Goal: Task Accomplishment & Management: Use online tool/utility

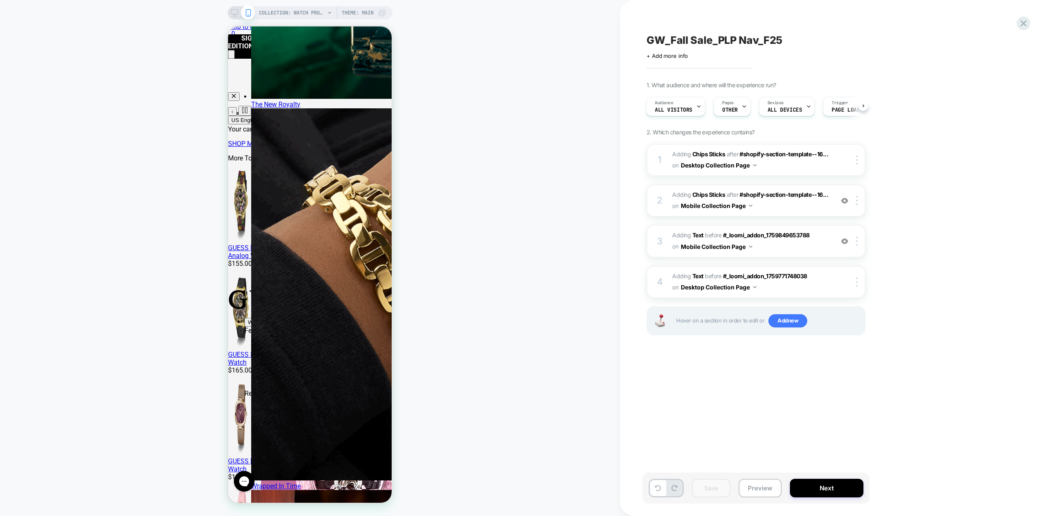
click at [234, 11] on icon at bounding box center [234, 12] width 7 height 7
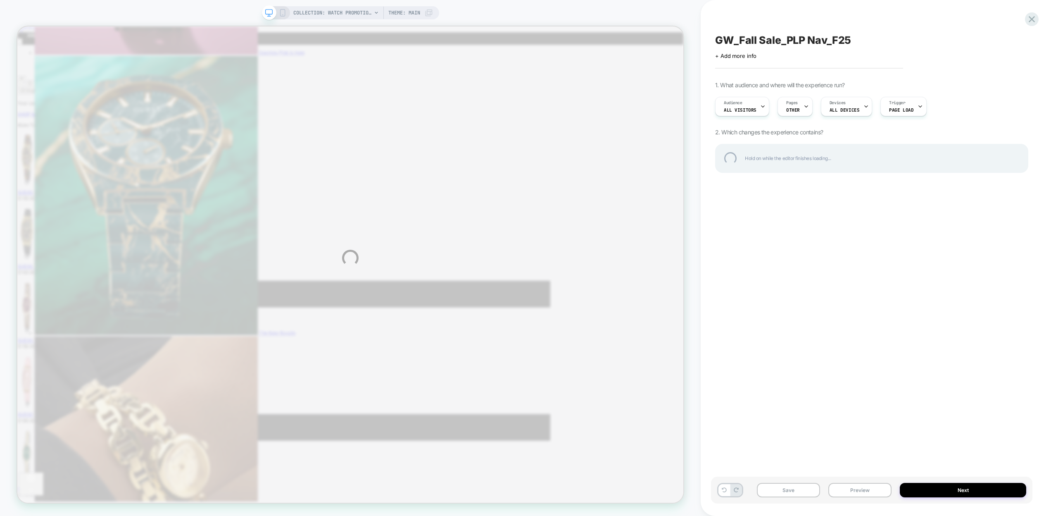
scroll to position [0, 0]
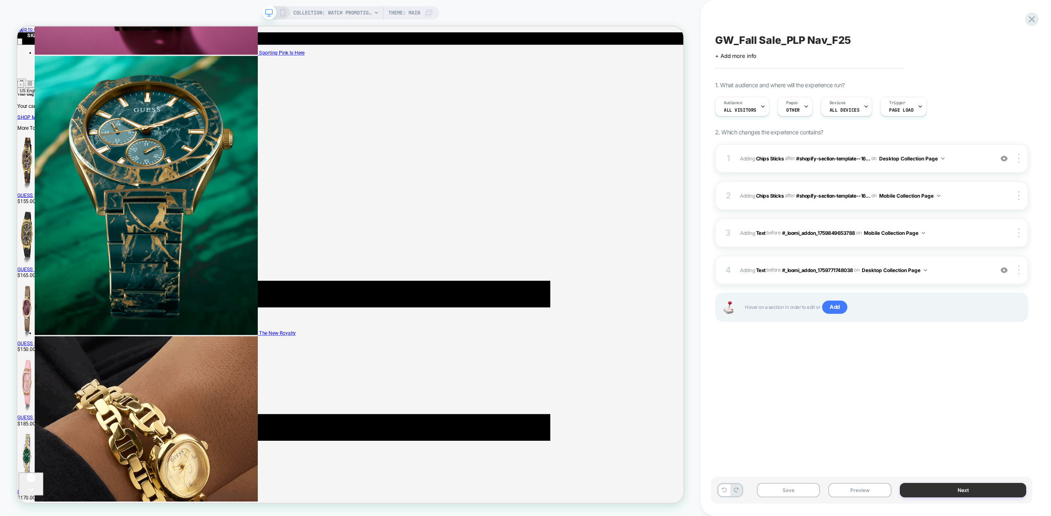
click at [949, 491] on button "Next" at bounding box center [963, 490] width 126 height 14
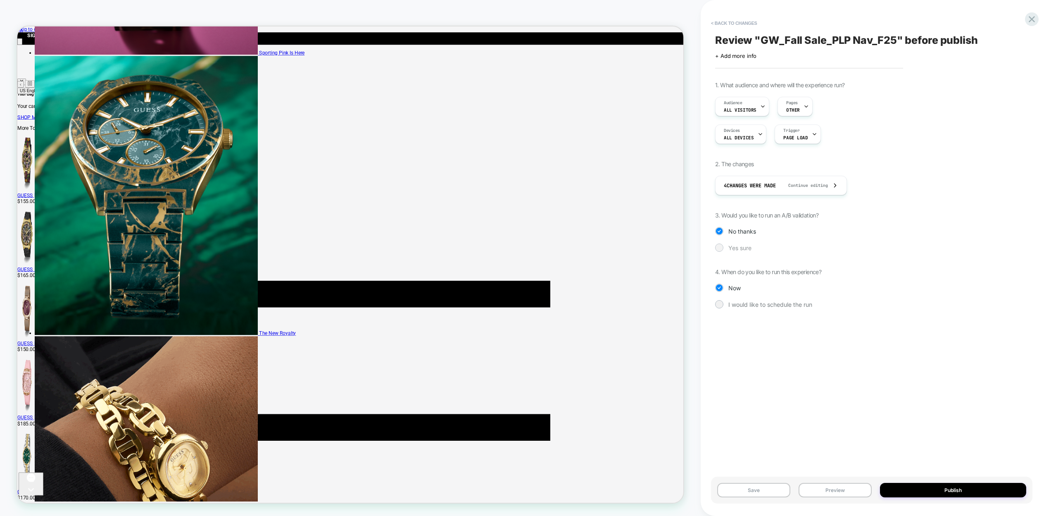
click at [720, 247] on div at bounding box center [719, 247] width 6 height 6
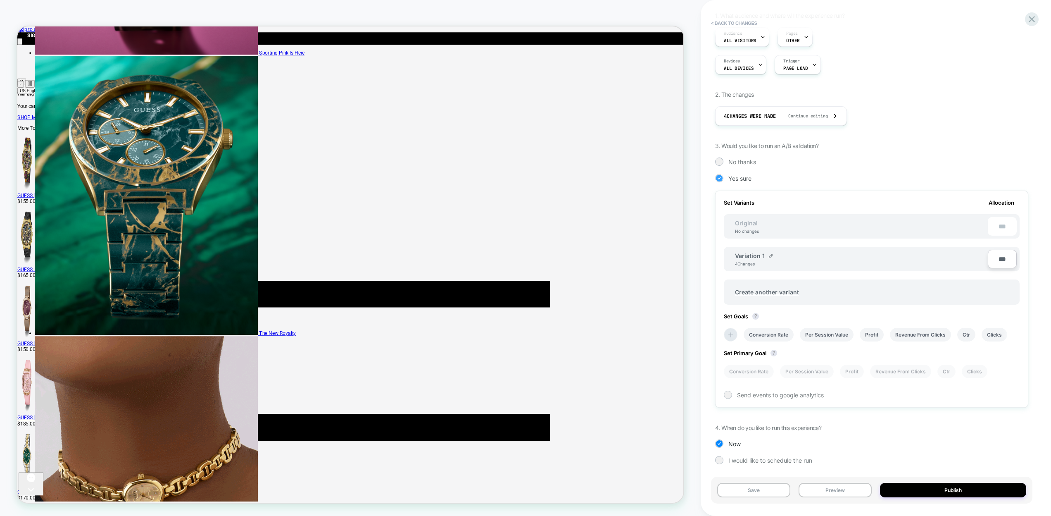
scroll to position [0, 1]
click at [921, 331] on li "Revenue From Clicks" at bounding box center [919, 333] width 61 height 14
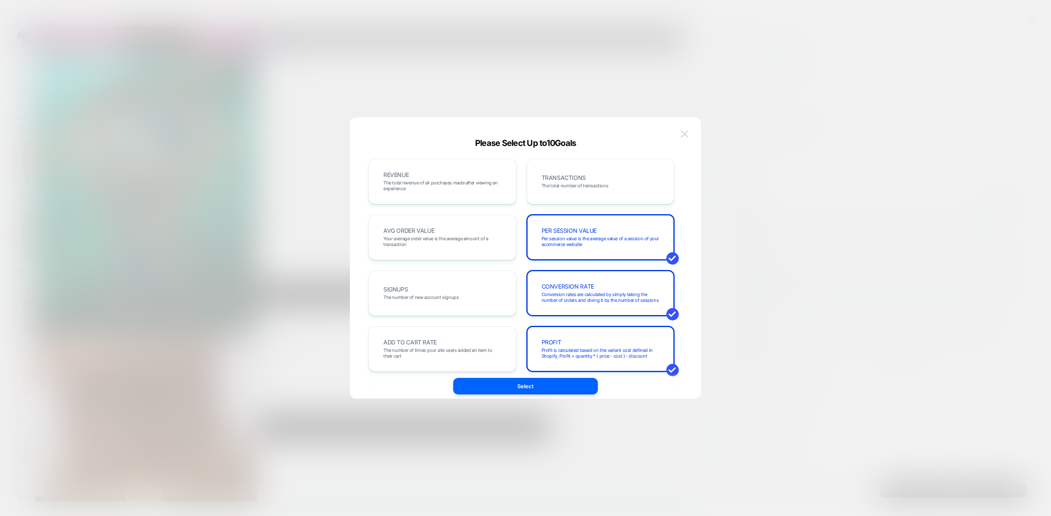
click at [687, 133] on img at bounding box center [684, 133] width 7 height 7
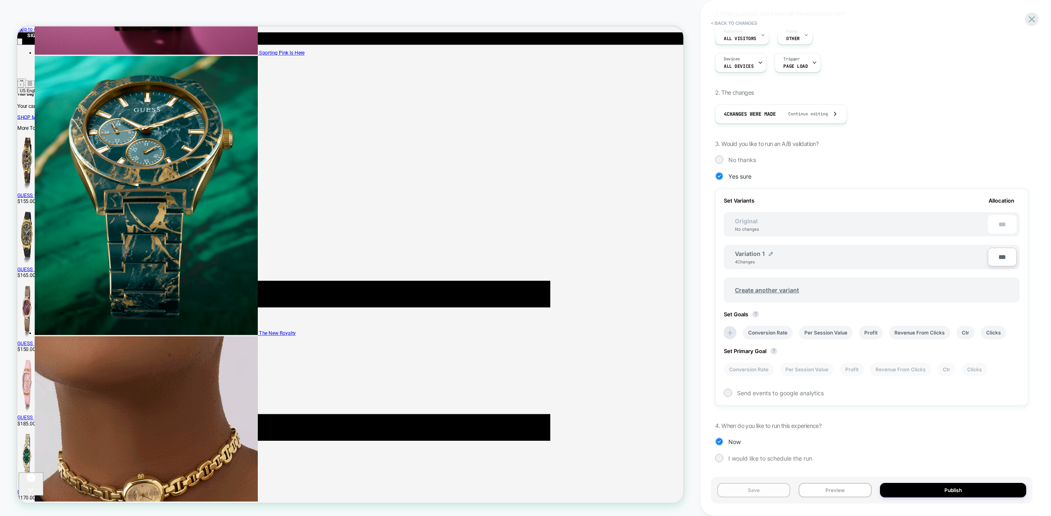
click at [762, 490] on button "Save" at bounding box center [753, 490] width 73 height 14
click at [1031, 19] on icon at bounding box center [1032, 19] width 11 height 11
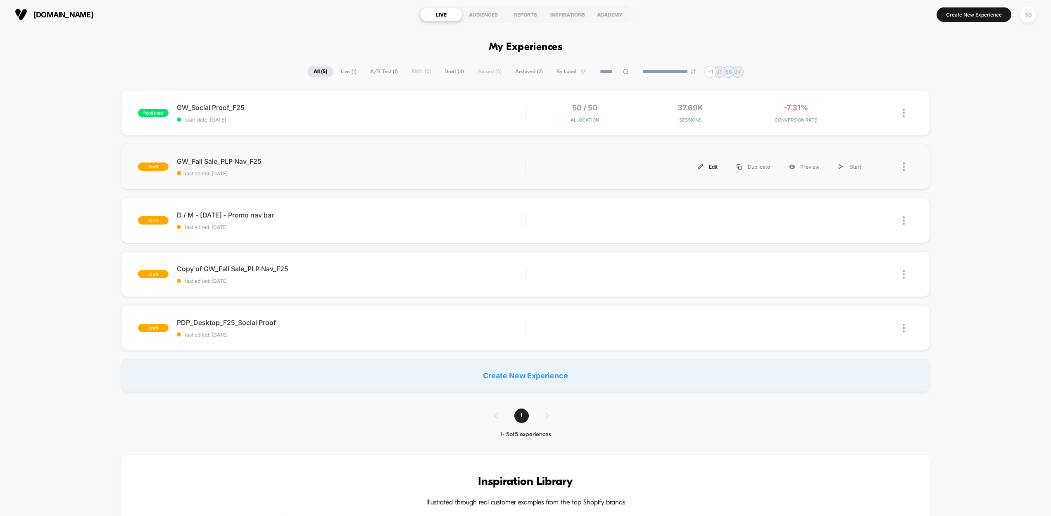
click at [711, 167] on div "Edit" at bounding box center [707, 166] width 39 height 19
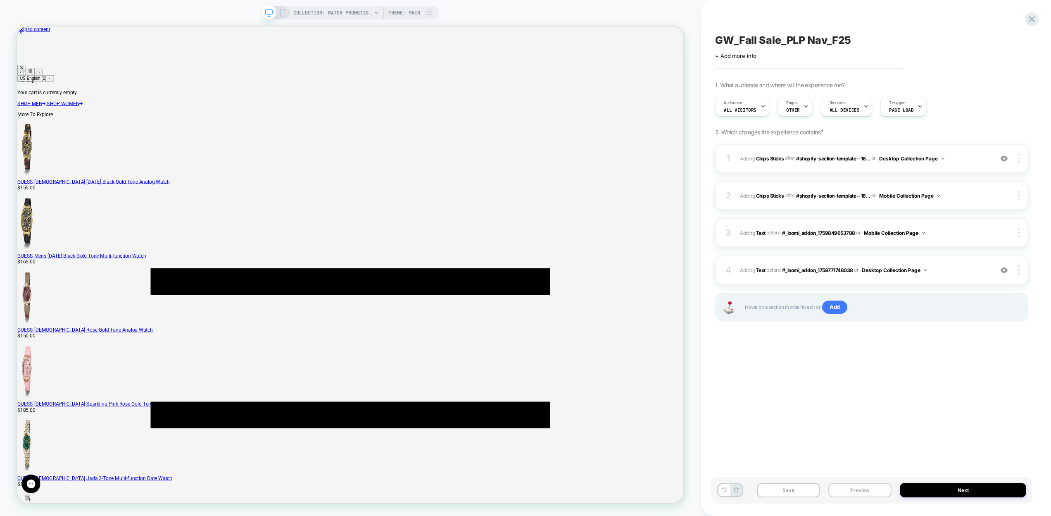
click at [860, 491] on button "Preview" at bounding box center [860, 490] width 63 height 14
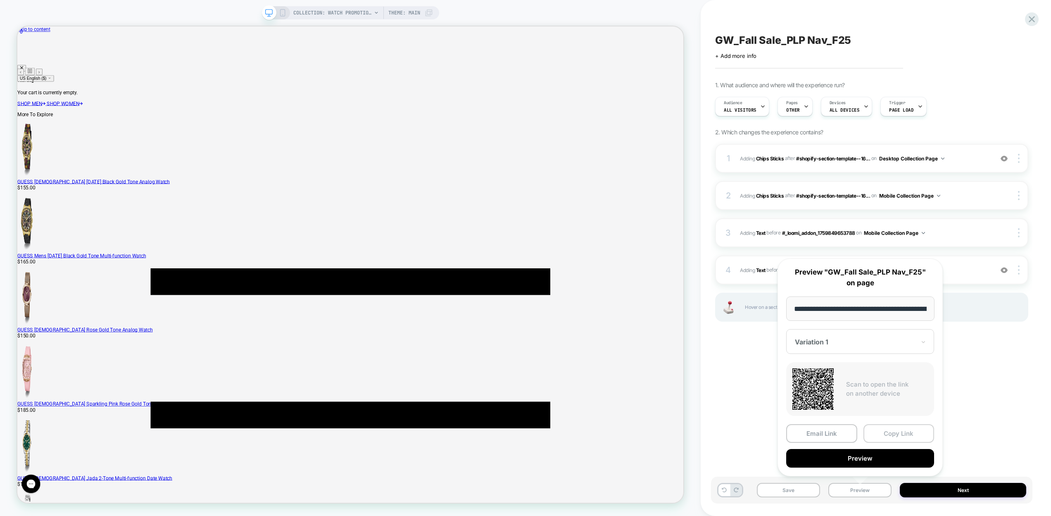
click at [889, 431] on button "Copy Link" at bounding box center [899, 433] width 71 height 19
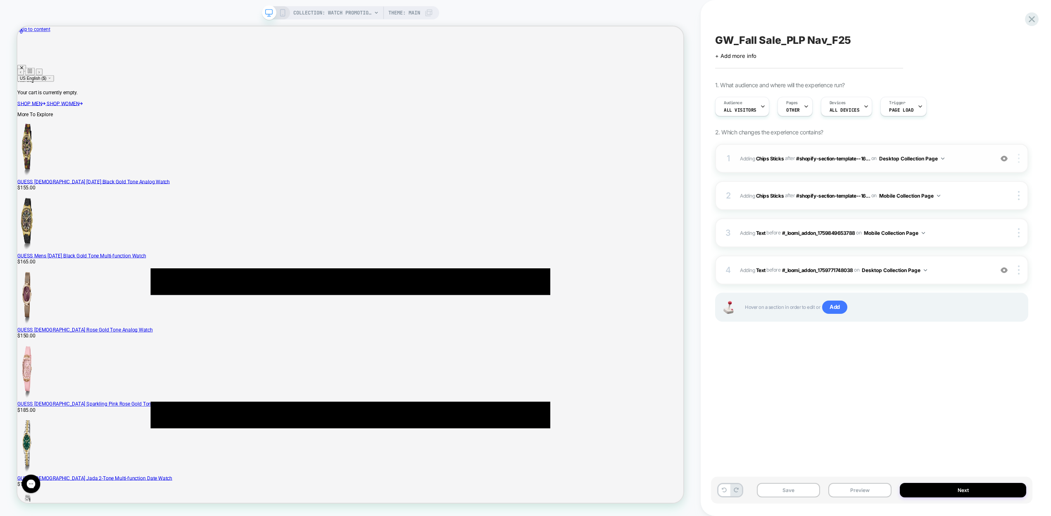
click at [1019, 157] on div at bounding box center [1020, 158] width 16 height 9
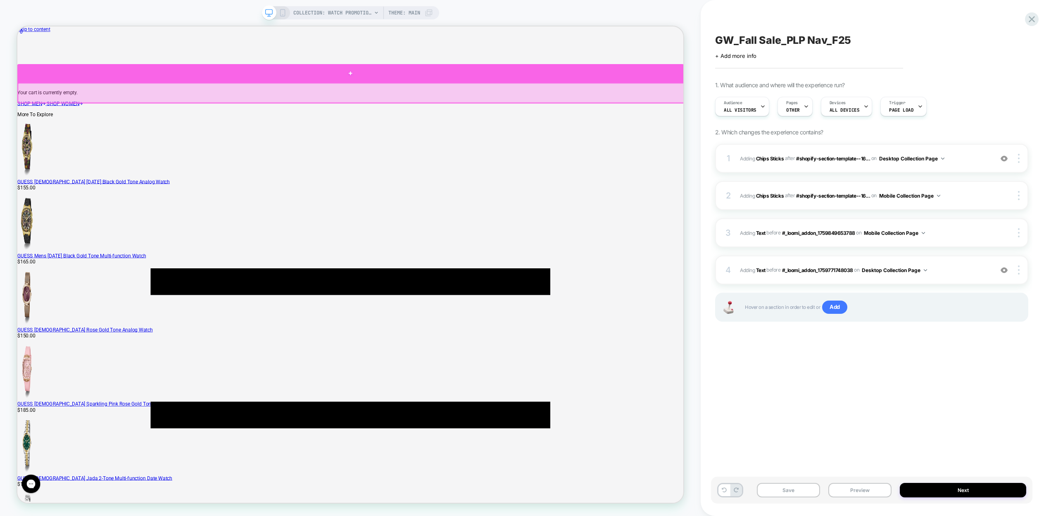
click at [567, 91] on div at bounding box center [461, 88] width 889 height 25
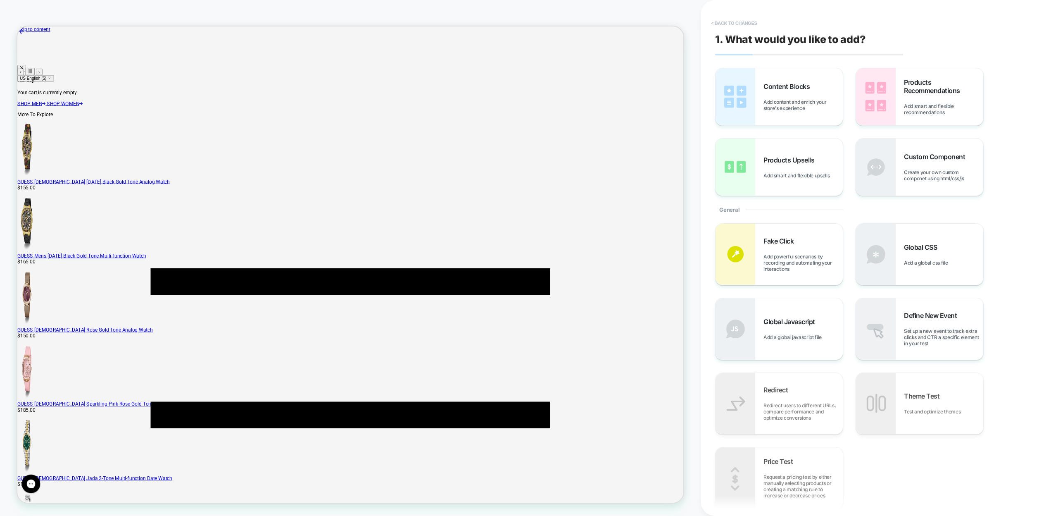
click at [722, 24] on button "< Back to changes" at bounding box center [734, 23] width 55 height 13
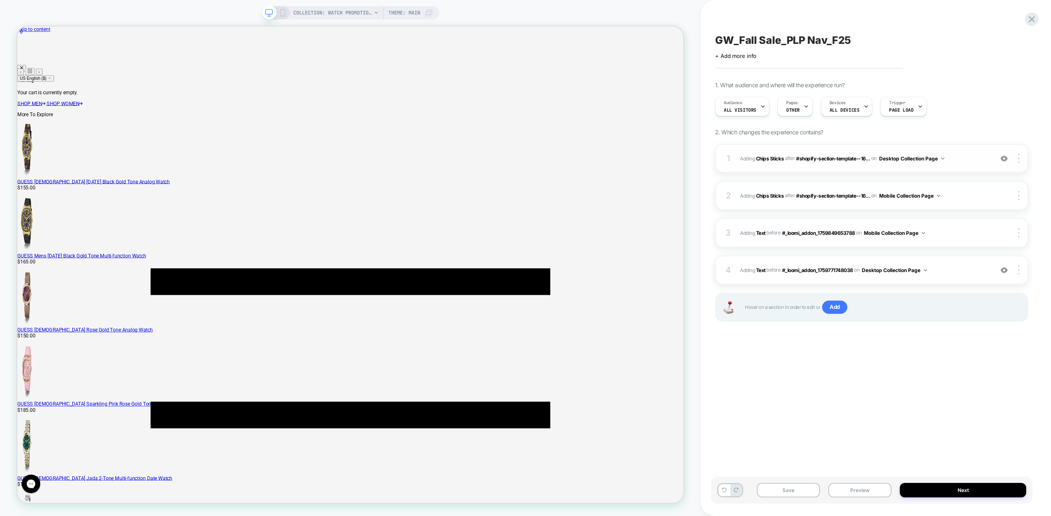
click at [943, 157] on img at bounding box center [942, 158] width 3 height 2
click at [905, 303] on div "Desktop Custom Page" at bounding box center [913, 301] width 104 height 18
click at [1020, 158] on div at bounding box center [1020, 158] width 16 height 9
click at [890, 157] on button "Desktop Custom Page" at bounding box center [909, 158] width 60 height 10
click at [845, 159] on span "#shopify-section-template--16..." at bounding box center [833, 158] width 74 height 6
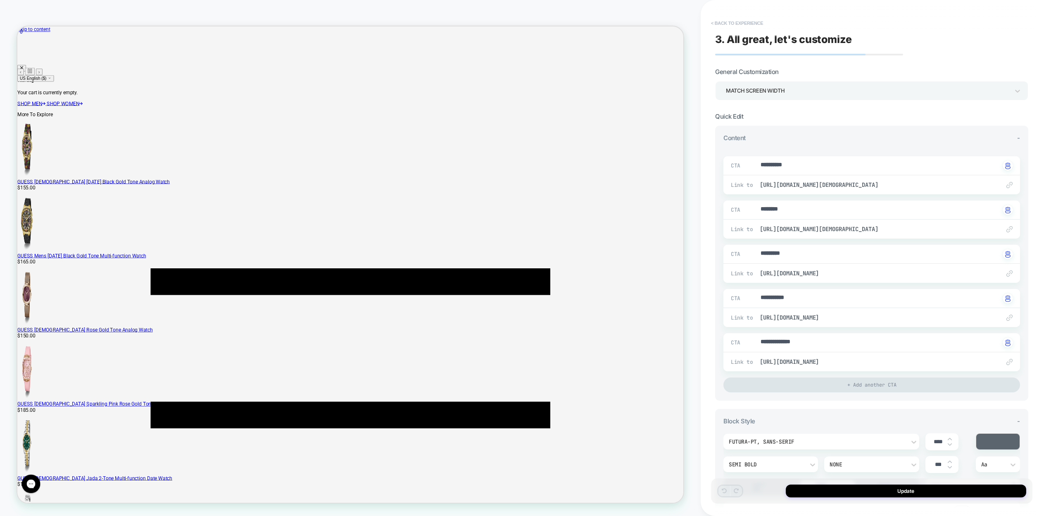
click at [724, 21] on button "< Back to experience" at bounding box center [737, 23] width 60 height 13
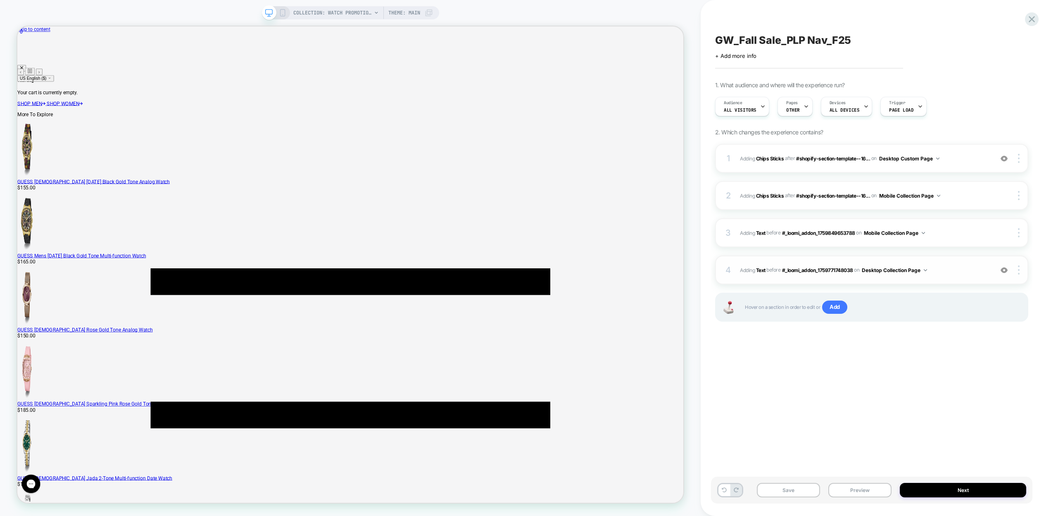
click at [903, 270] on button "Desktop Collection Page" at bounding box center [894, 270] width 65 height 10
click at [895, 413] on div "Desktop Custom Page" at bounding box center [897, 412] width 104 height 18
click at [887, 269] on button "Desktop Custom Page" at bounding box center [892, 270] width 60 height 10
click at [886, 305] on div "Desktop Collection Page" at bounding box center [894, 306] width 104 height 18
click at [896, 155] on button "Desktop Custom Page" at bounding box center [909, 158] width 60 height 10
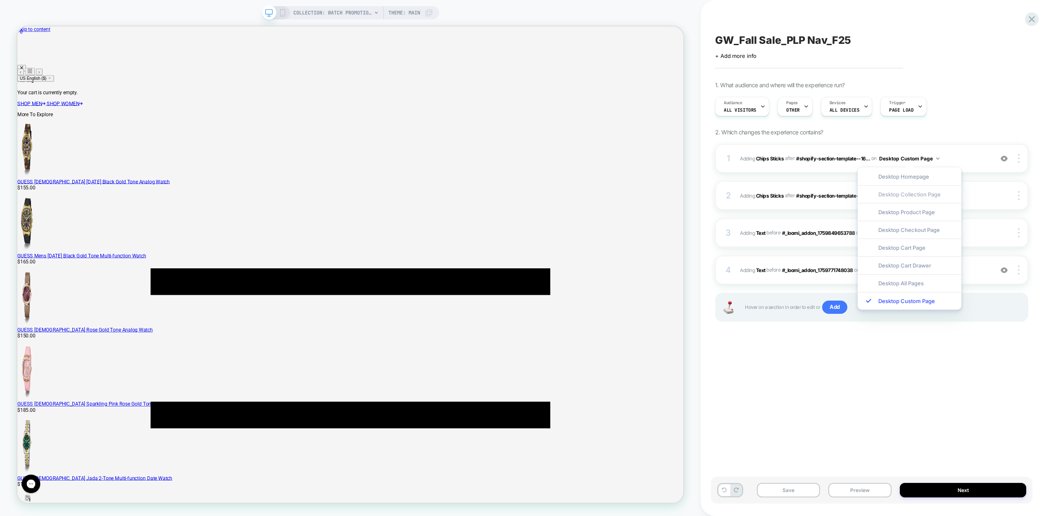
click at [897, 197] on div "Desktop Collection Page" at bounding box center [910, 194] width 104 height 18
click at [430, 13] on icon at bounding box center [429, 13] width 8 height 8
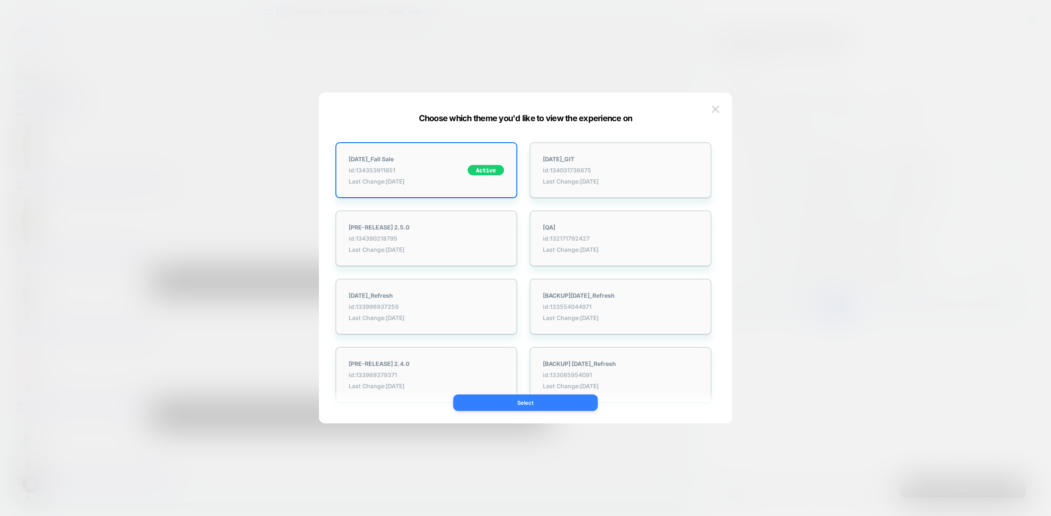
click at [548, 403] on button "Select" at bounding box center [525, 402] width 145 height 17
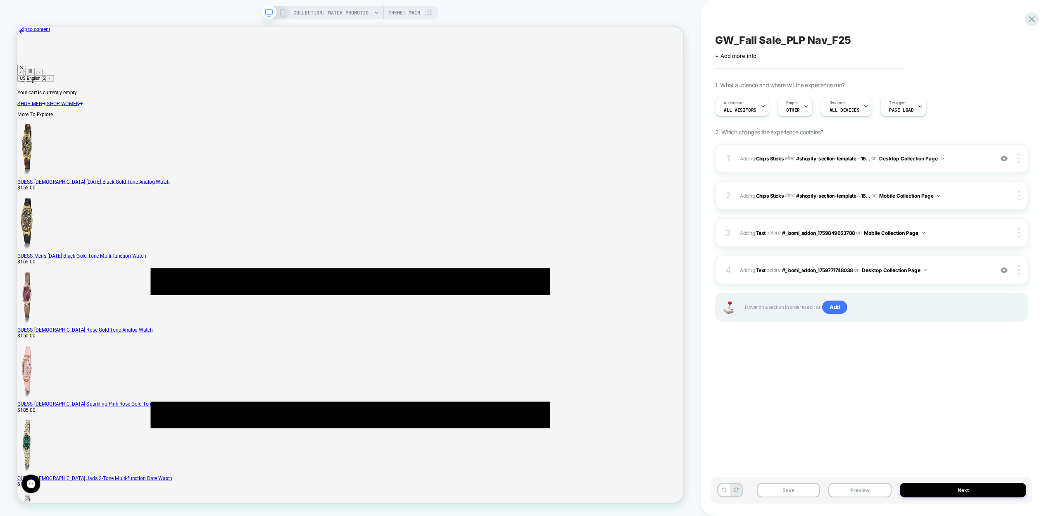
click at [284, 13] on icon at bounding box center [282, 12] width 7 height 7
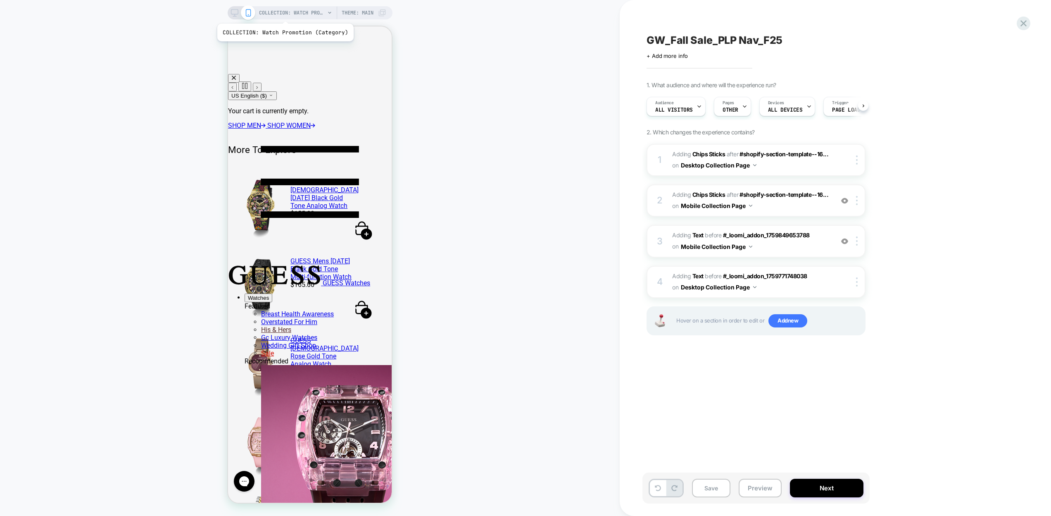
scroll to position [0, 0]
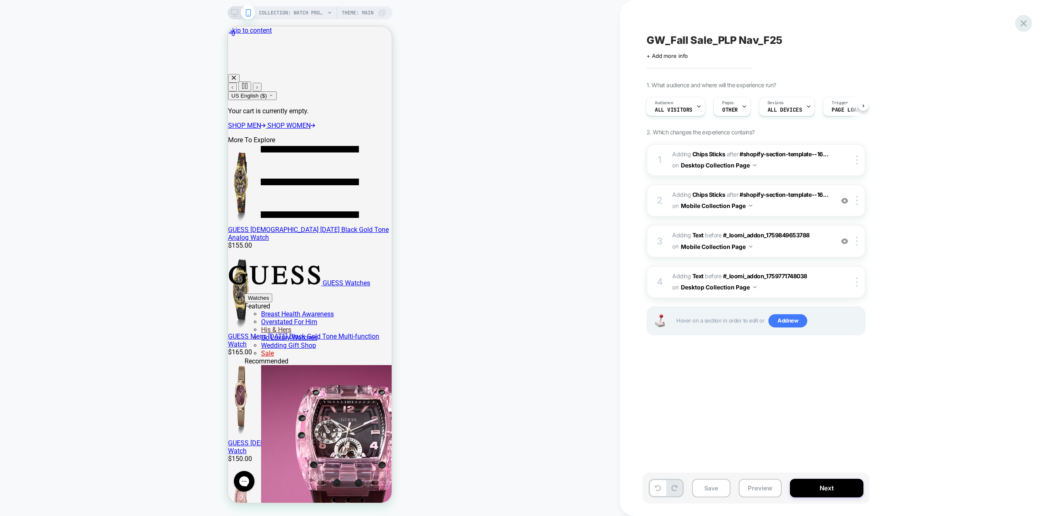
click at [1022, 24] on icon at bounding box center [1024, 23] width 6 height 6
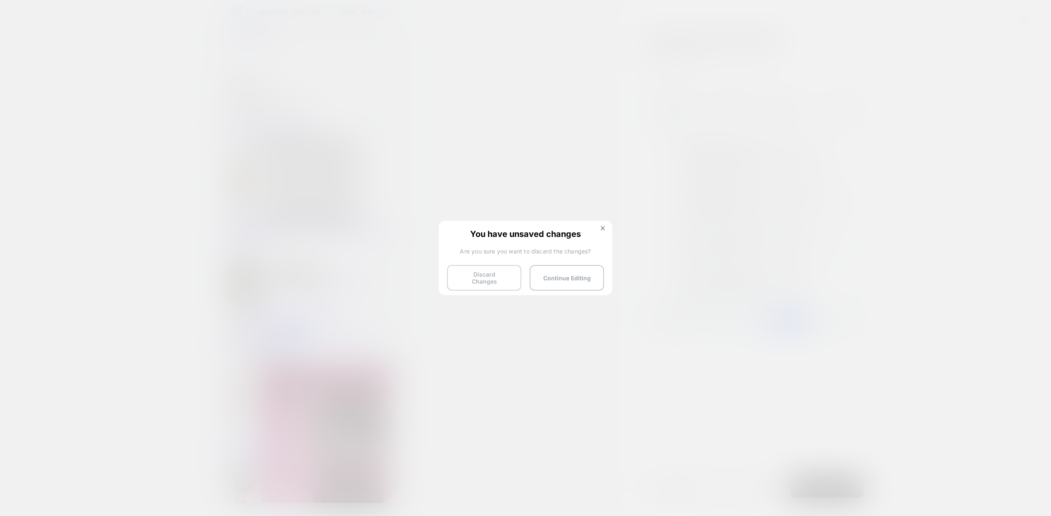
click at [484, 276] on button "Discard Changes" at bounding box center [484, 278] width 74 height 26
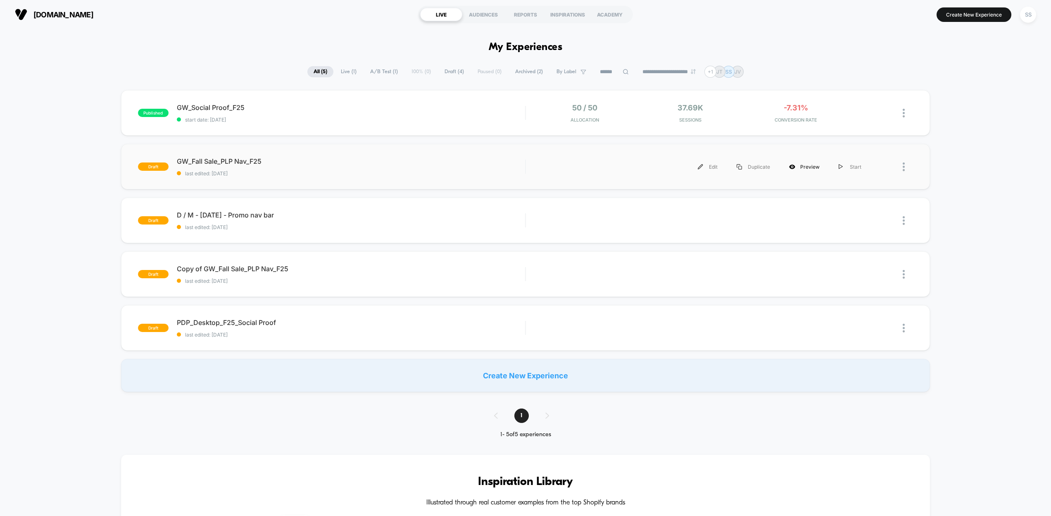
click at [799, 166] on div "Preview" at bounding box center [805, 166] width 50 height 19
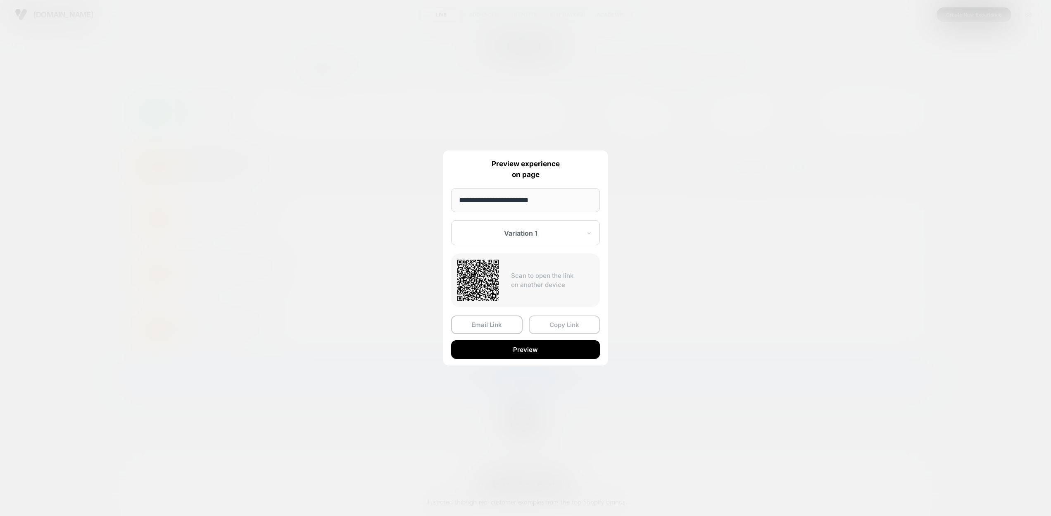
click at [545, 322] on button "Copy Link" at bounding box center [564, 324] width 71 height 19
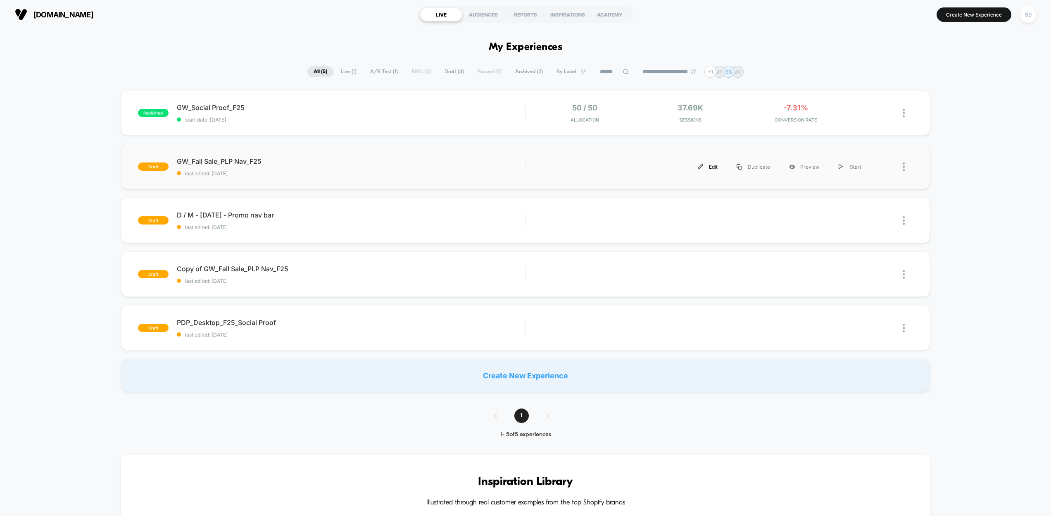
click at [716, 166] on div "Edit" at bounding box center [707, 166] width 39 height 19
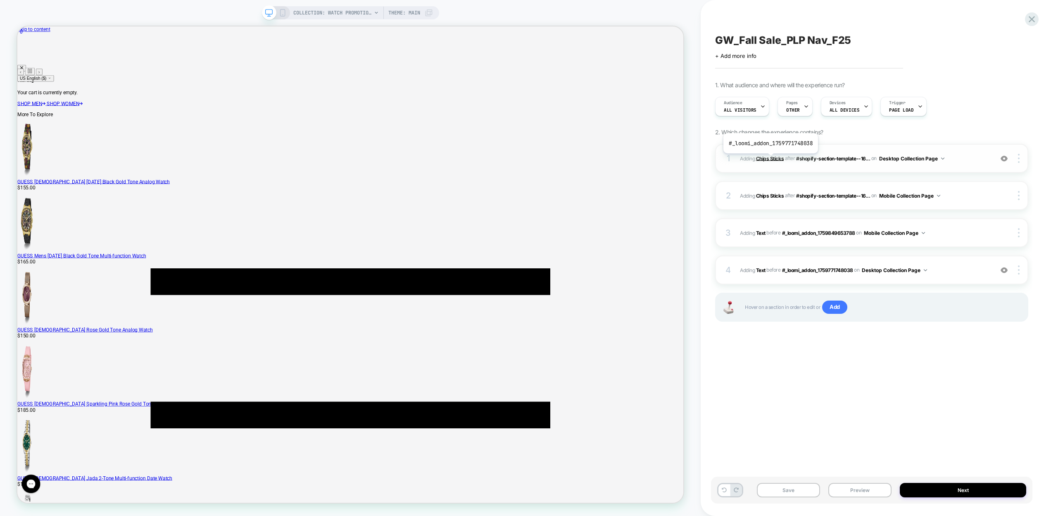
click at [770, 160] on b "Chips Sticks" at bounding box center [770, 158] width 28 height 6
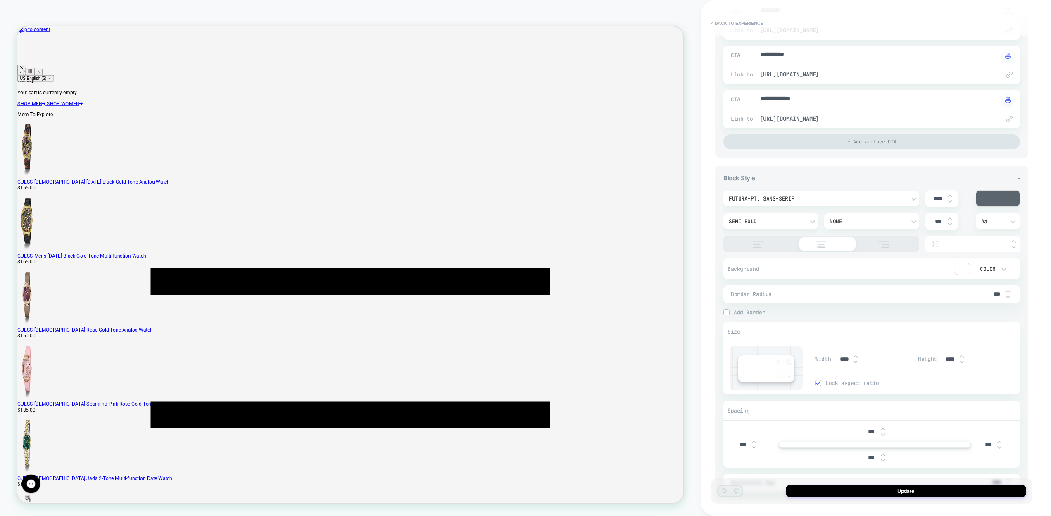
scroll to position [337, 0]
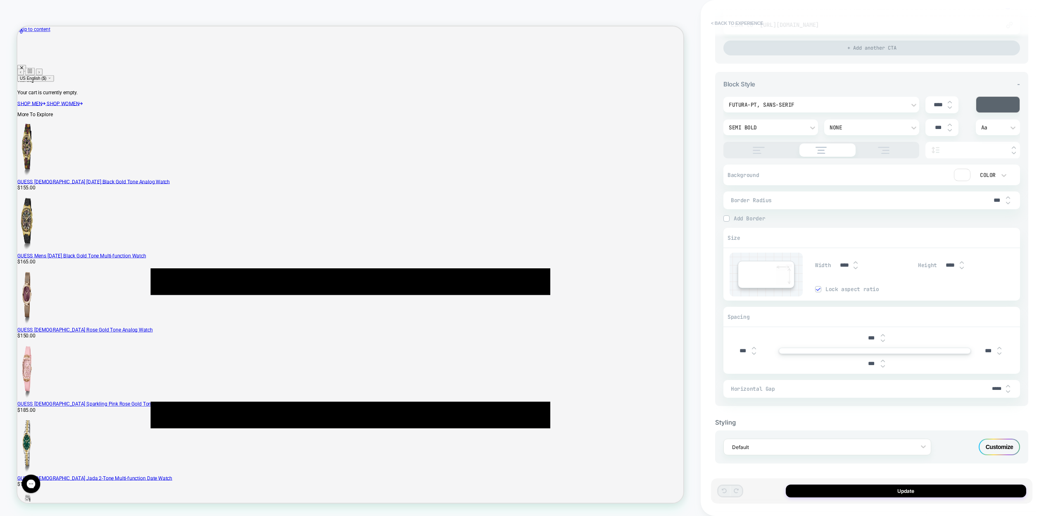
click at [715, 22] on button "< Back to experience" at bounding box center [737, 23] width 60 height 13
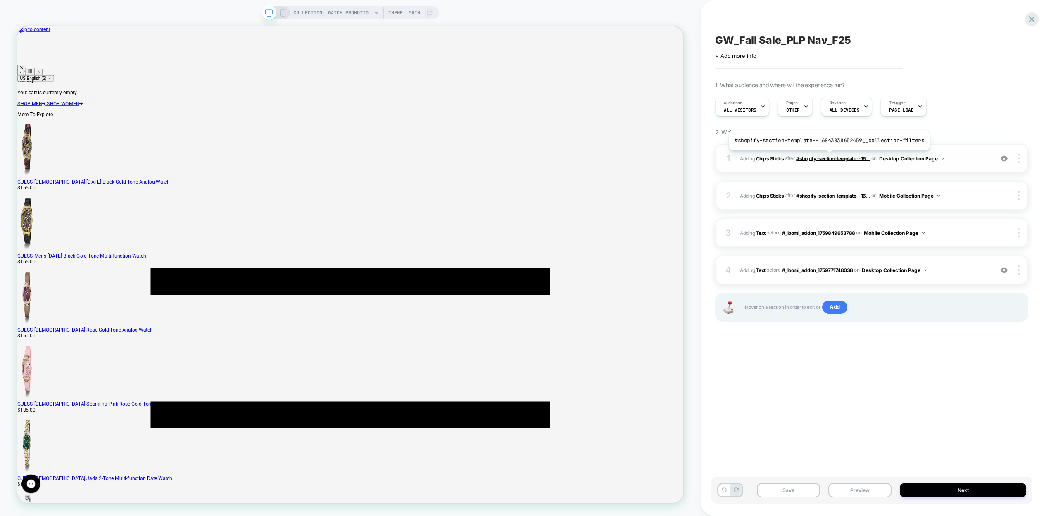
click at [827, 157] on span "#shopify-section-template--16..." at bounding box center [833, 158] width 74 height 6
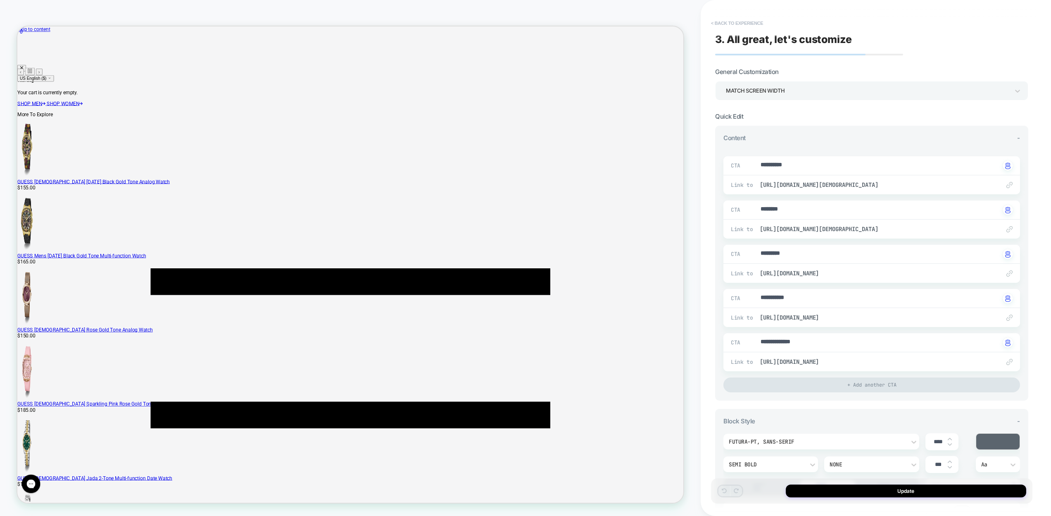
click at [743, 23] on button "< Back to experience" at bounding box center [737, 23] width 60 height 13
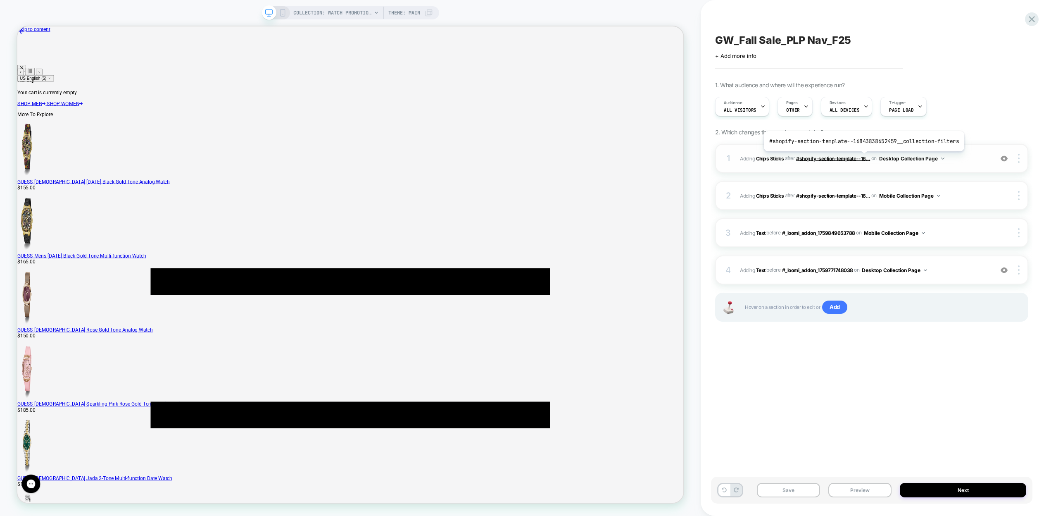
click at [862, 157] on span "#shopify-section-template--16..." at bounding box center [833, 158] width 74 height 6
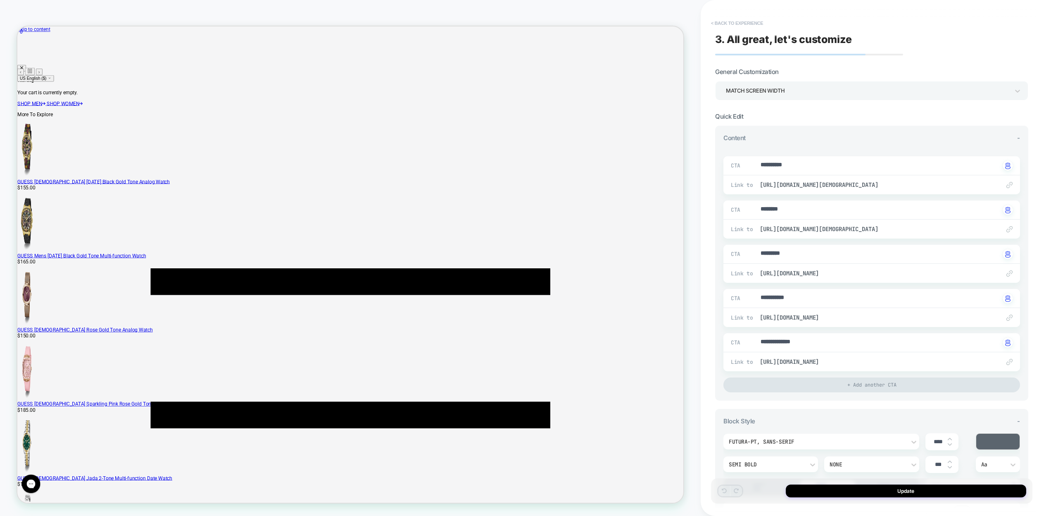
click at [713, 23] on button "< Back to experience" at bounding box center [737, 23] width 60 height 13
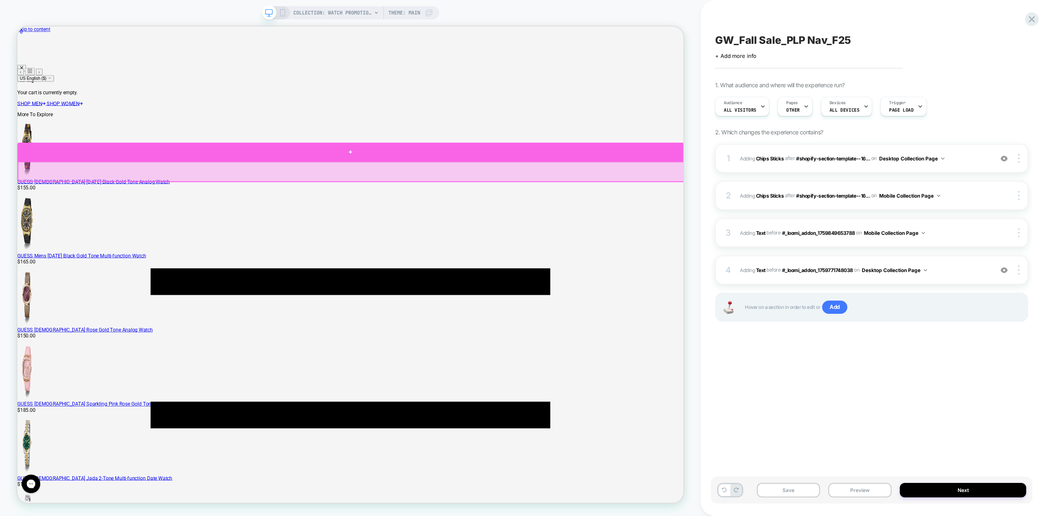
click at [754, 200] on div at bounding box center [461, 193] width 889 height 25
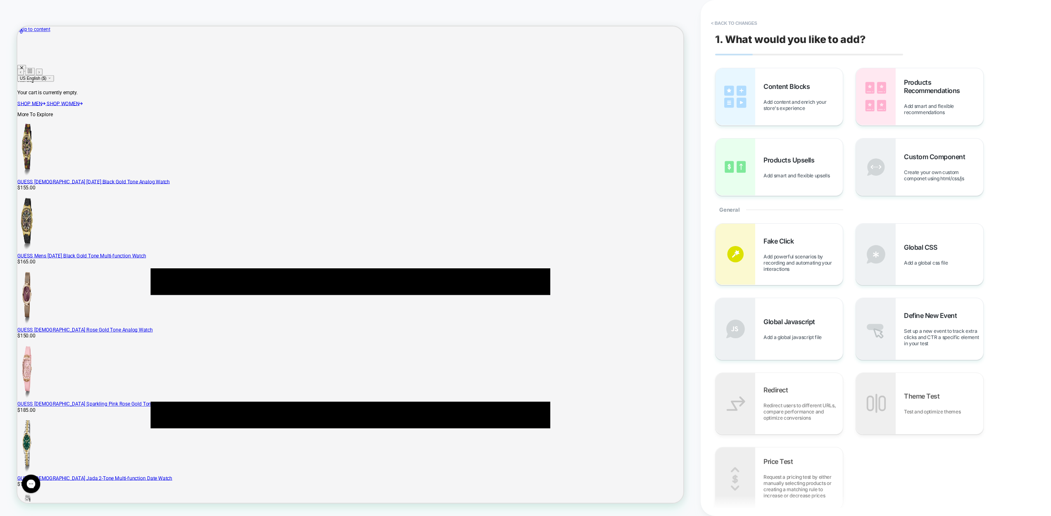
scroll to position [0, 0]
click at [796, 99] on span "Add content and enrich your store's experience" at bounding box center [803, 105] width 79 height 12
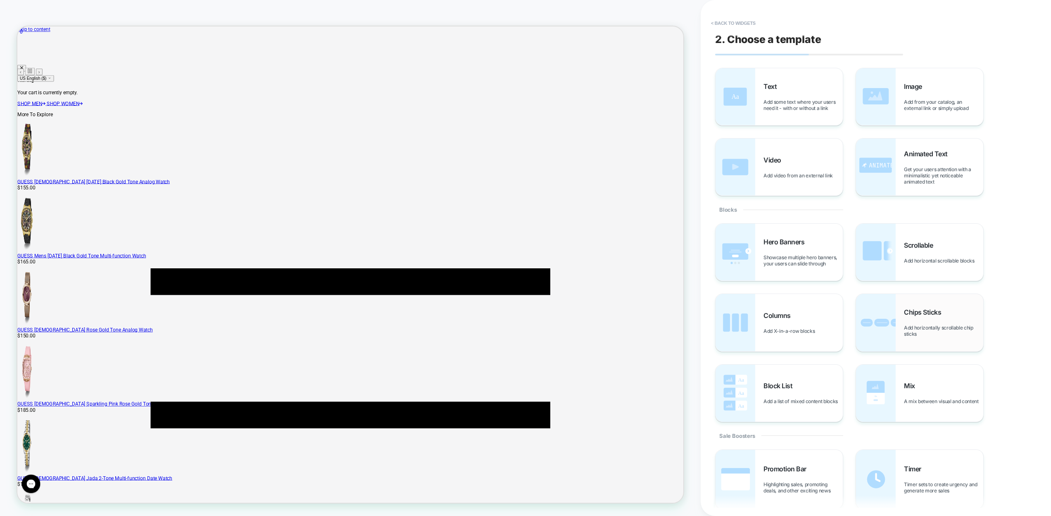
click at [943, 308] on span "Chips Sticks" at bounding box center [924, 312] width 41 height 8
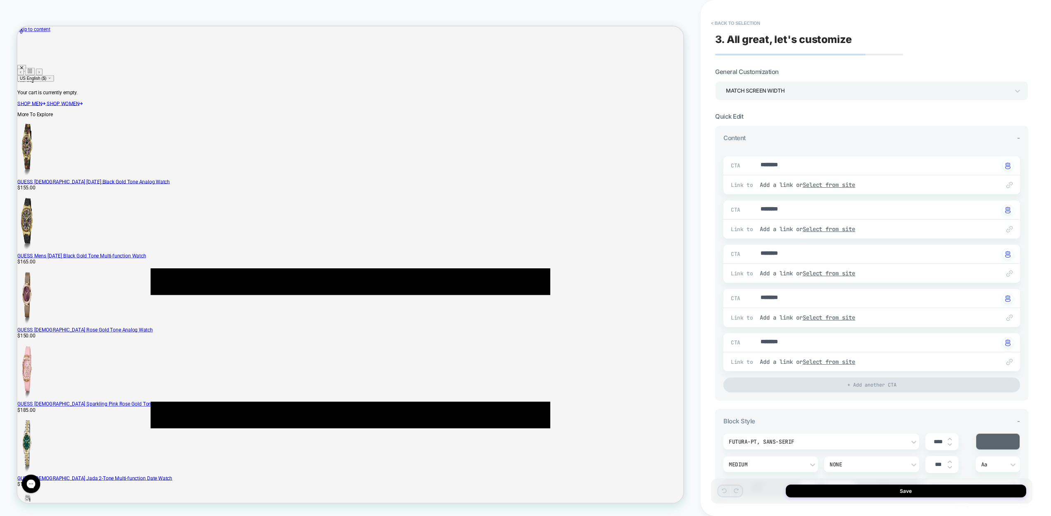
type textarea "*"
click at [715, 22] on button "< Back to selection" at bounding box center [735, 23] width 57 height 13
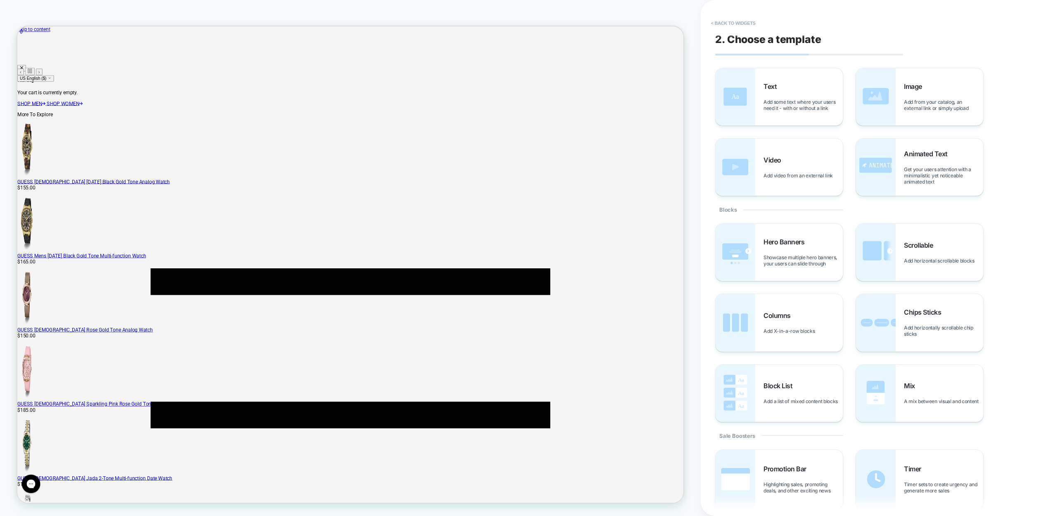
click at [715, 22] on button "< Back to widgets" at bounding box center [733, 23] width 53 height 13
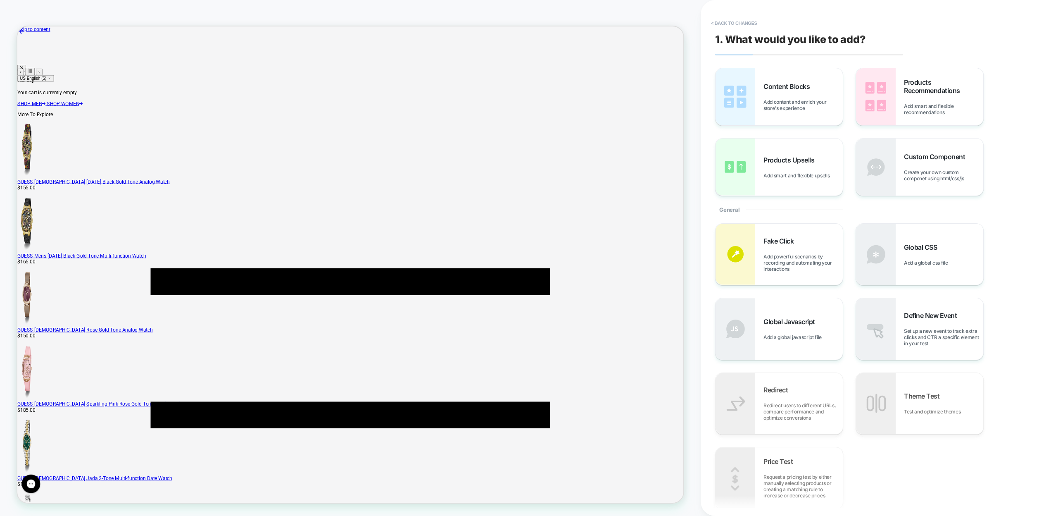
click at [715, 22] on button "< Back to changes" at bounding box center [734, 23] width 55 height 13
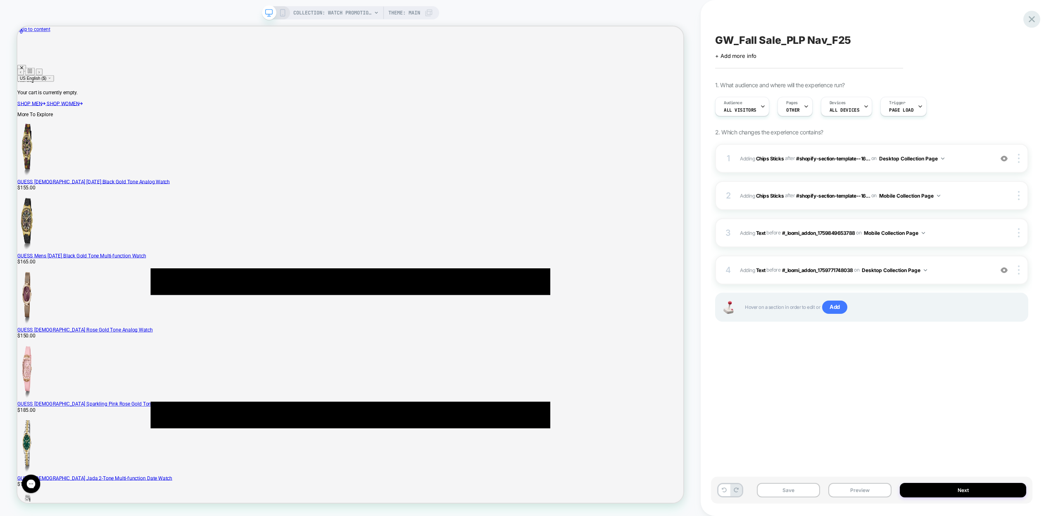
click at [1031, 20] on icon at bounding box center [1032, 19] width 6 height 6
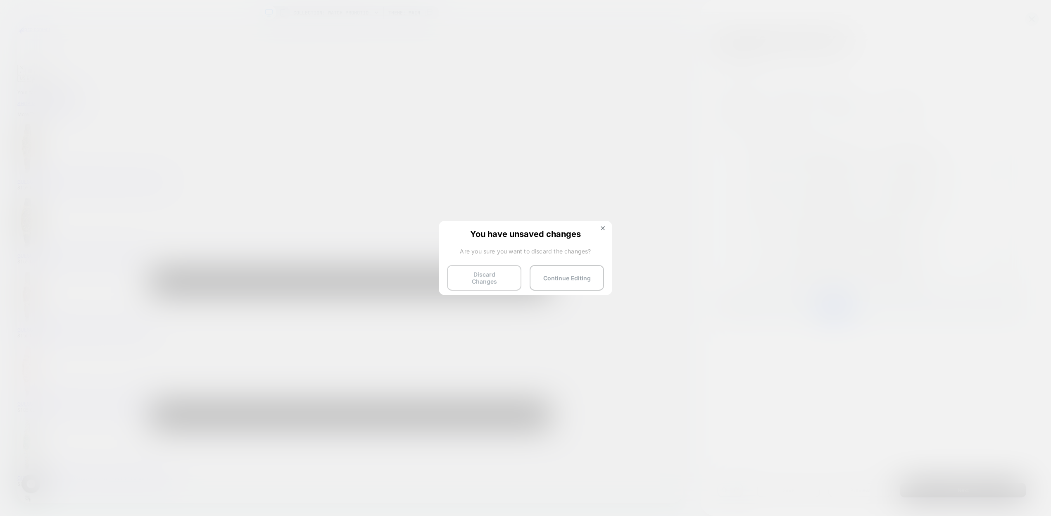
click at [491, 278] on button "Discard Changes" at bounding box center [484, 278] width 74 height 26
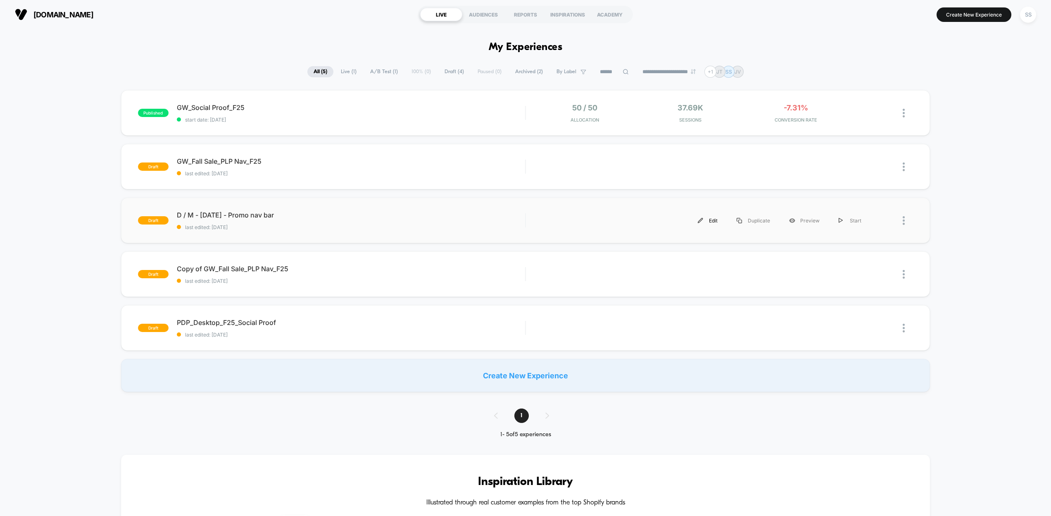
click at [713, 222] on div "Edit" at bounding box center [707, 220] width 39 height 19
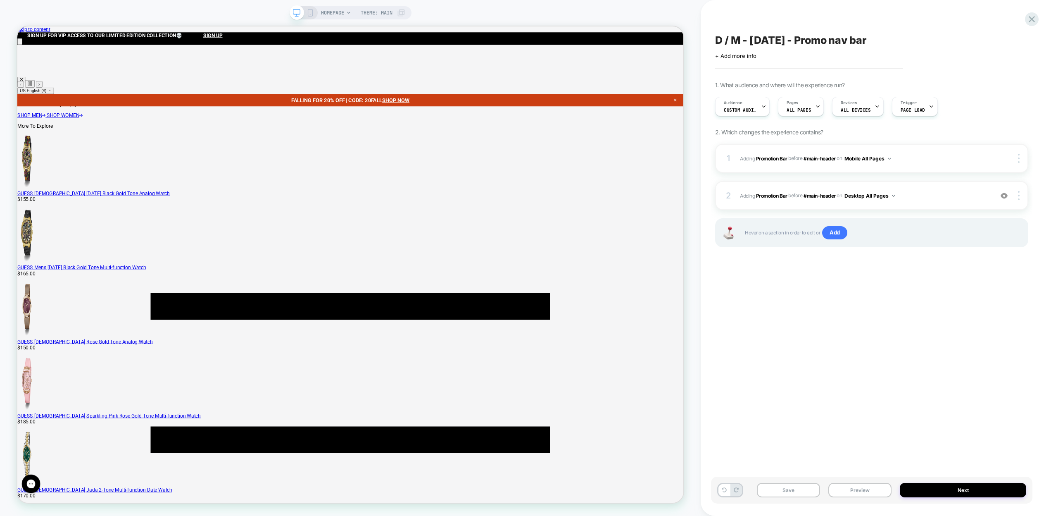
click at [309, 12] on icon at bounding box center [310, 12] width 7 height 7
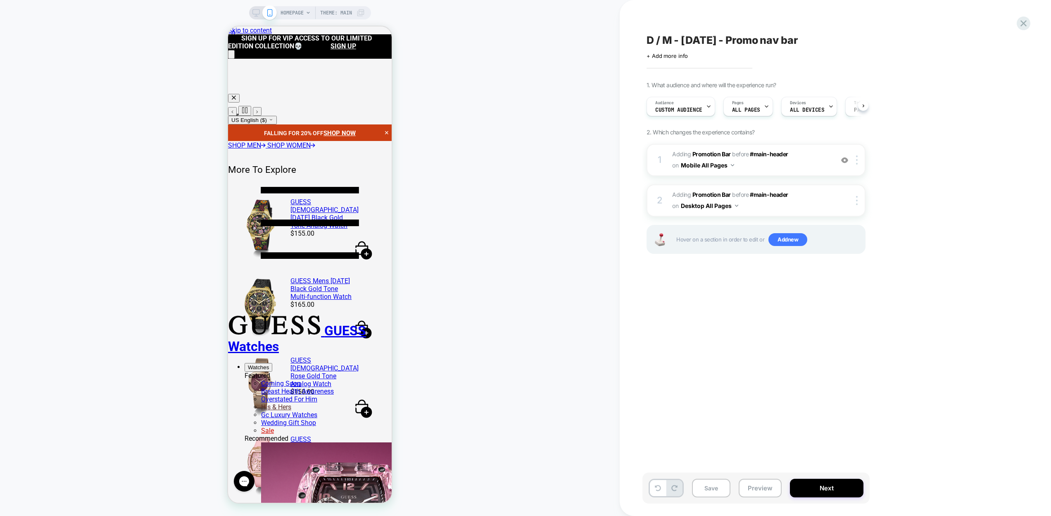
scroll to position [0, 0]
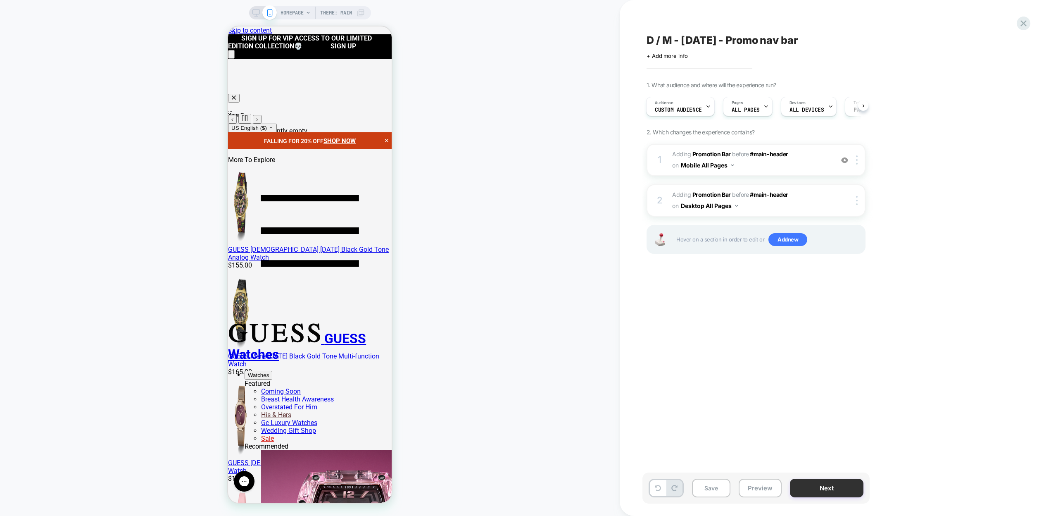
click at [823, 488] on button "Next" at bounding box center [827, 488] width 74 height 19
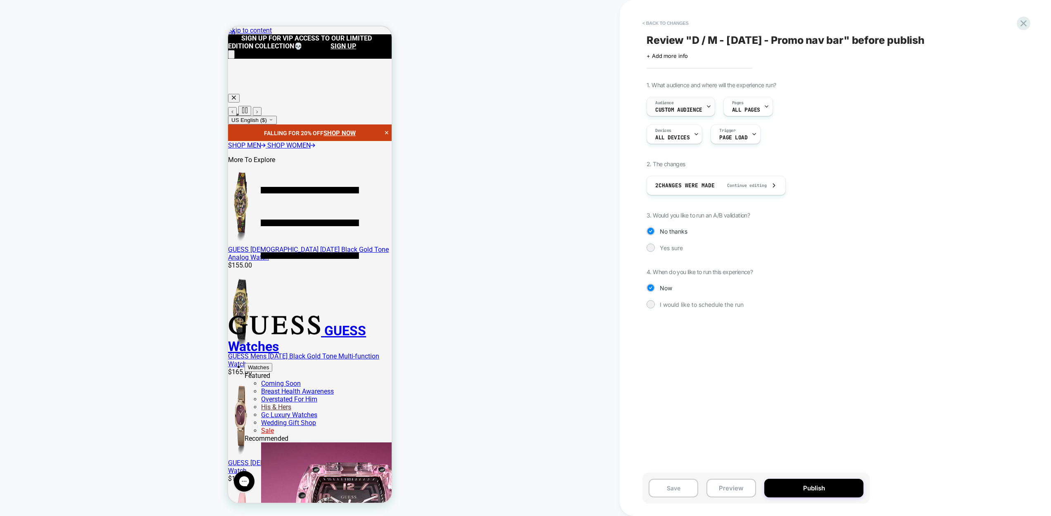
click at [685, 106] on div "Audience Custom Audience" at bounding box center [679, 106] width 64 height 19
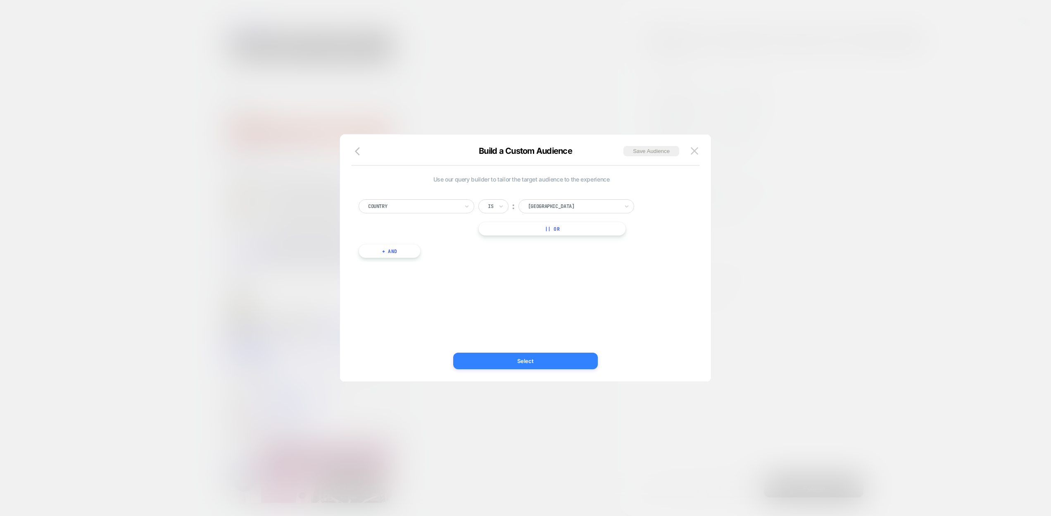
click at [550, 362] on button "Select" at bounding box center [525, 361] width 145 height 17
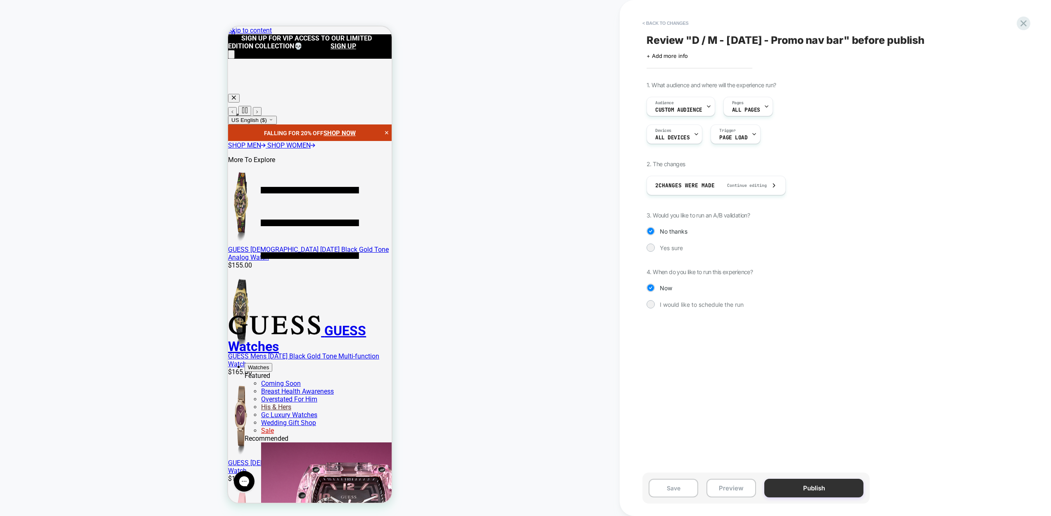
click at [800, 488] on button "Publish" at bounding box center [814, 488] width 99 height 19
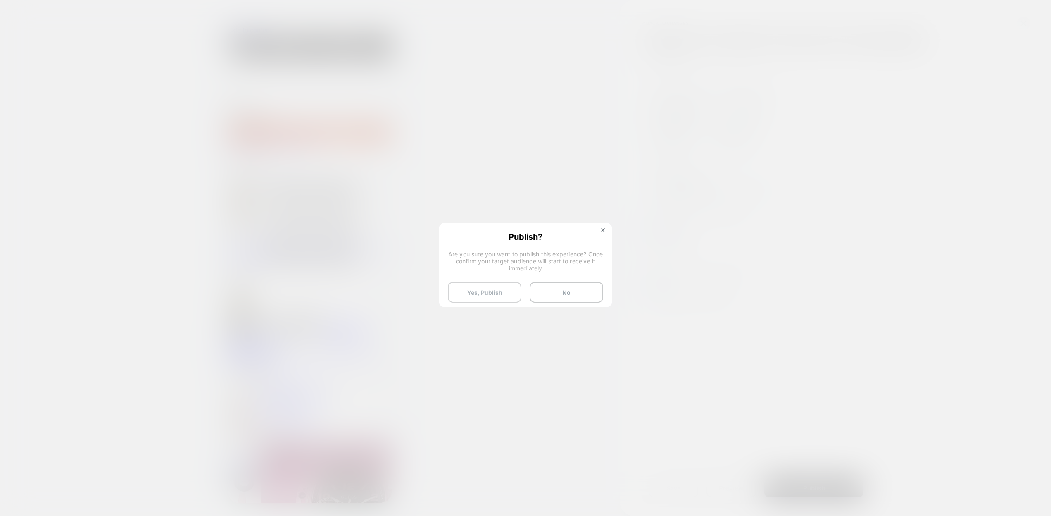
click at [487, 291] on button "Yes, Publish" at bounding box center [485, 292] width 74 height 21
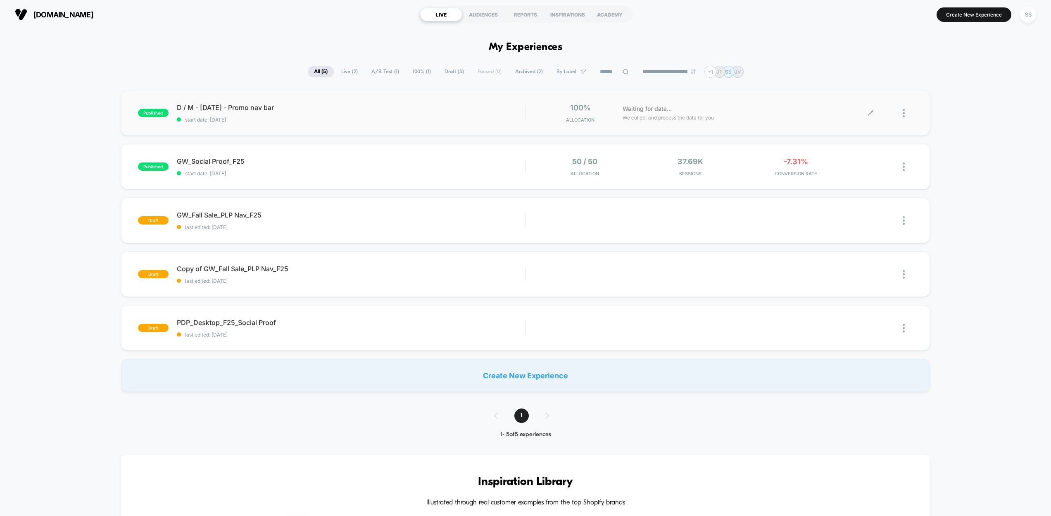
click at [870, 112] on icon at bounding box center [871, 113] width 6 height 6
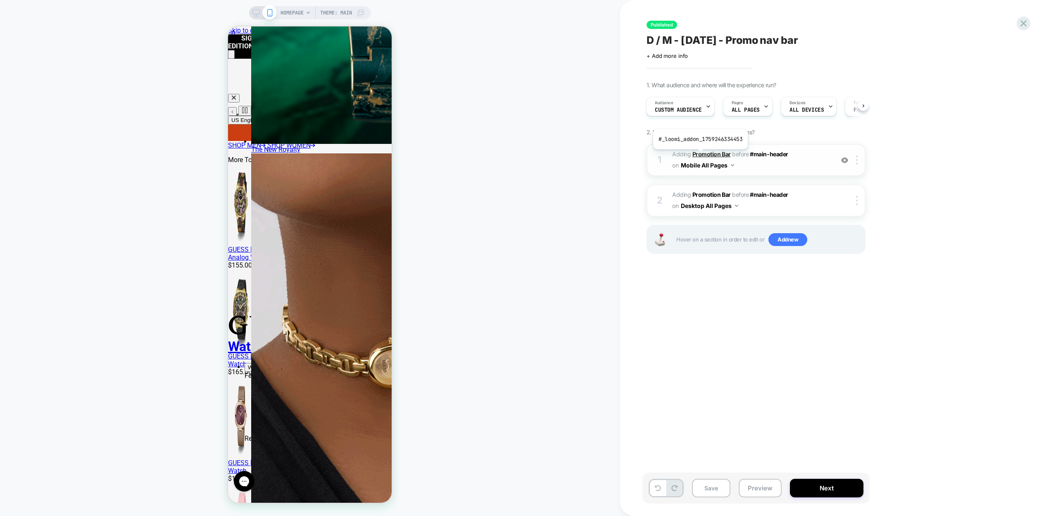
click at [700, 155] on b "Promotion Bar" at bounding box center [712, 153] width 38 height 7
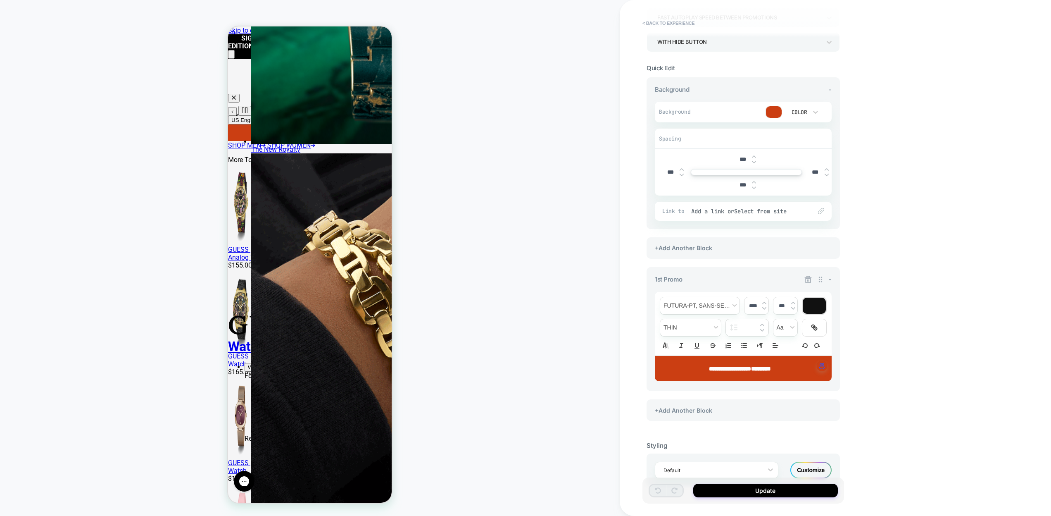
scroll to position [96, 0]
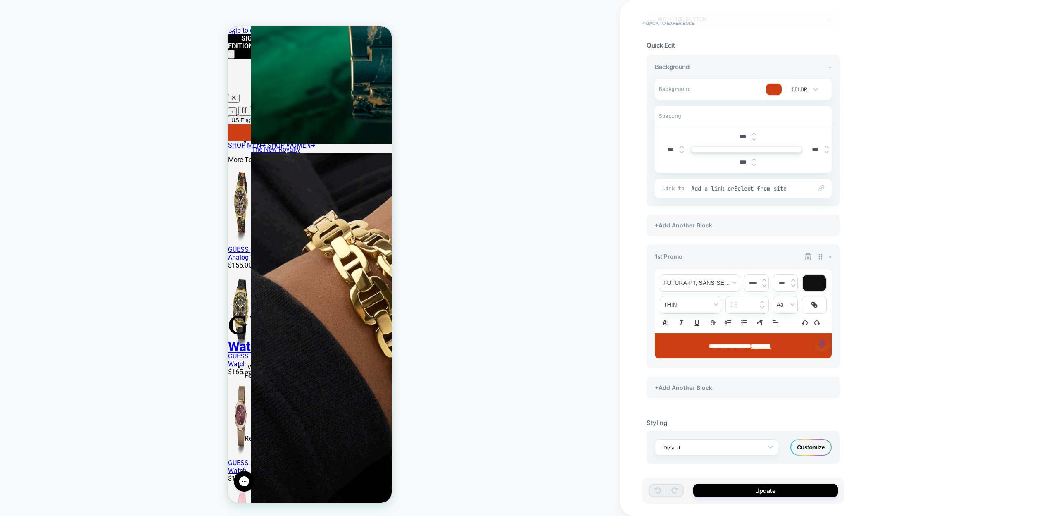
click at [812, 444] on div "Customize" at bounding box center [811, 447] width 41 height 17
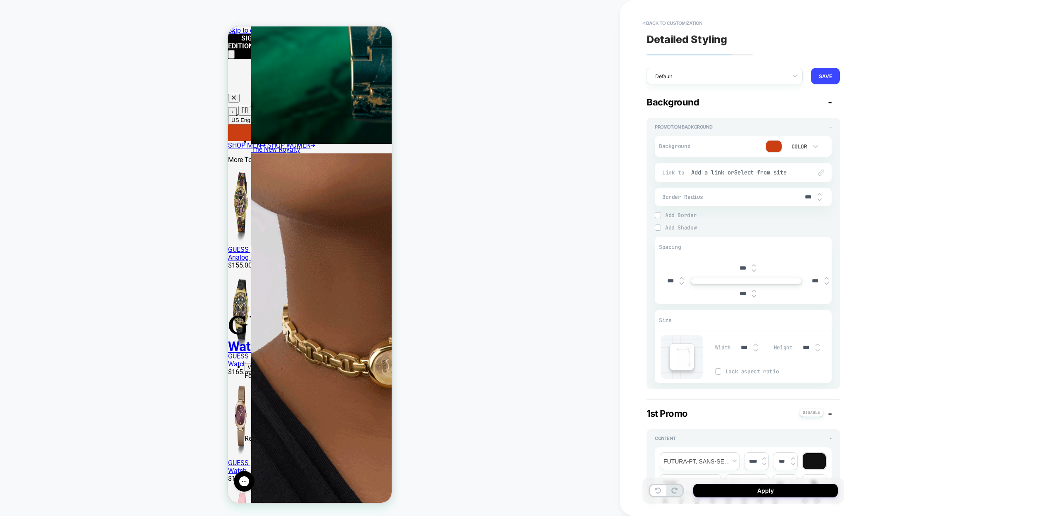
click at [818, 350] on img at bounding box center [818, 349] width 4 height 3
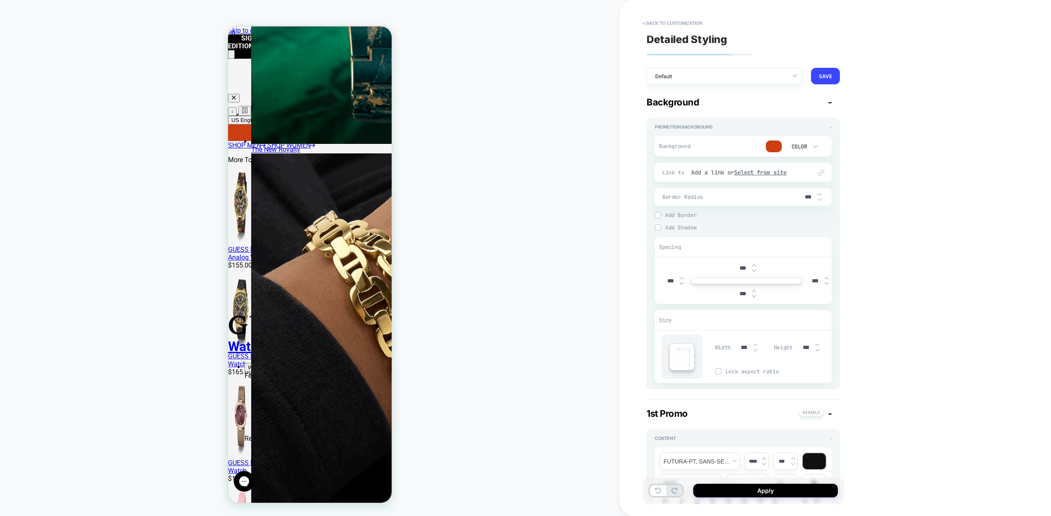
click at [818, 350] on img at bounding box center [818, 349] width 4 height 3
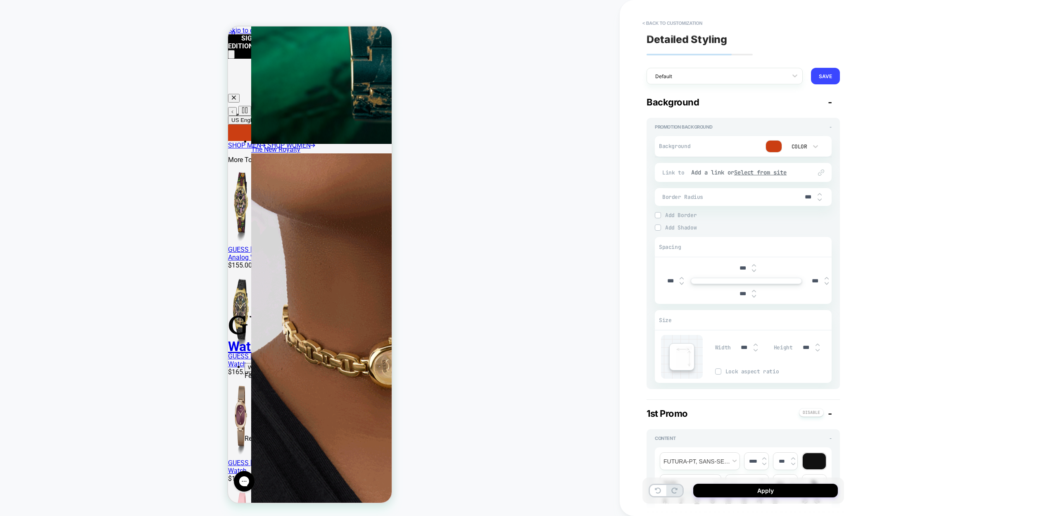
click at [818, 350] on img at bounding box center [818, 349] width 4 height 3
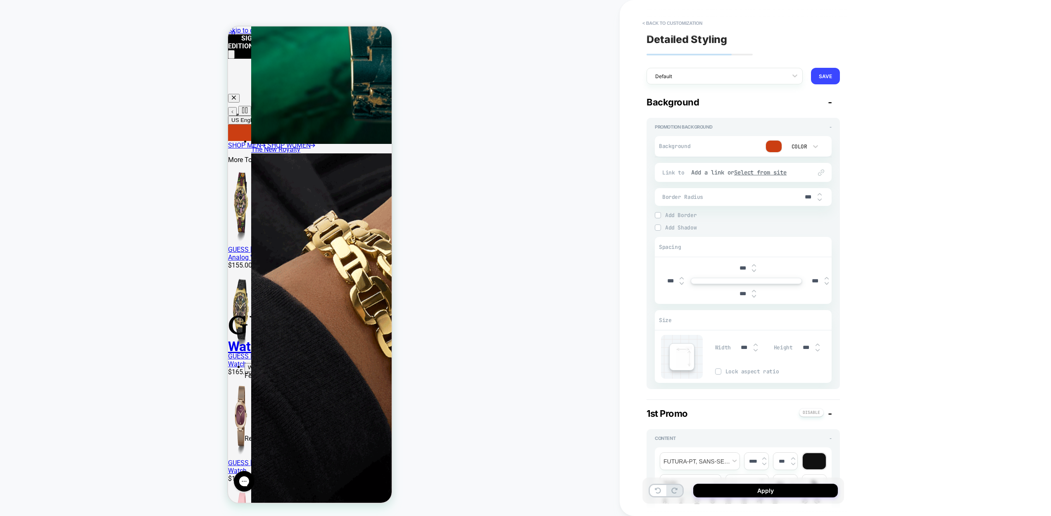
click at [818, 350] on img at bounding box center [818, 349] width 4 height 3
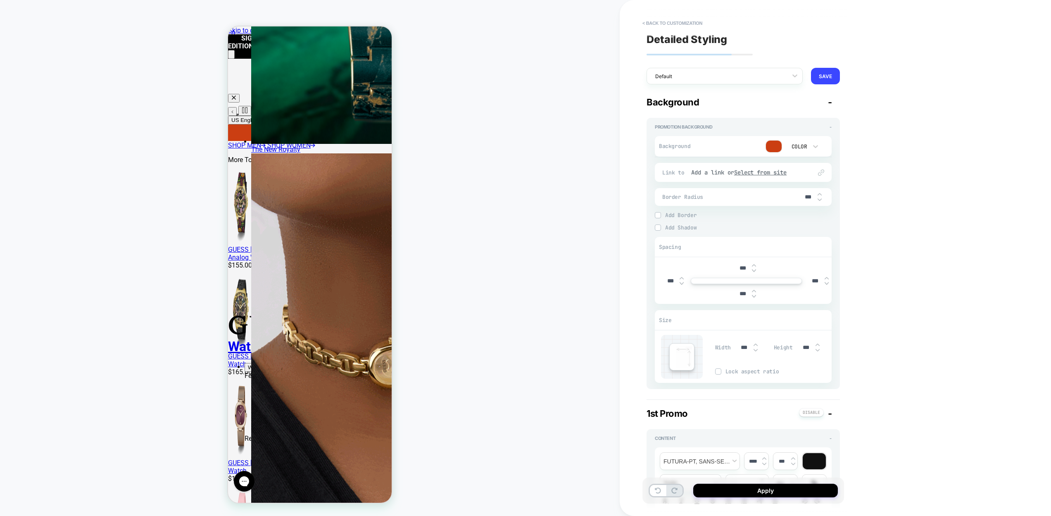
click at [818, 350] on img at bounding box center [818, 349] width 4 height 3
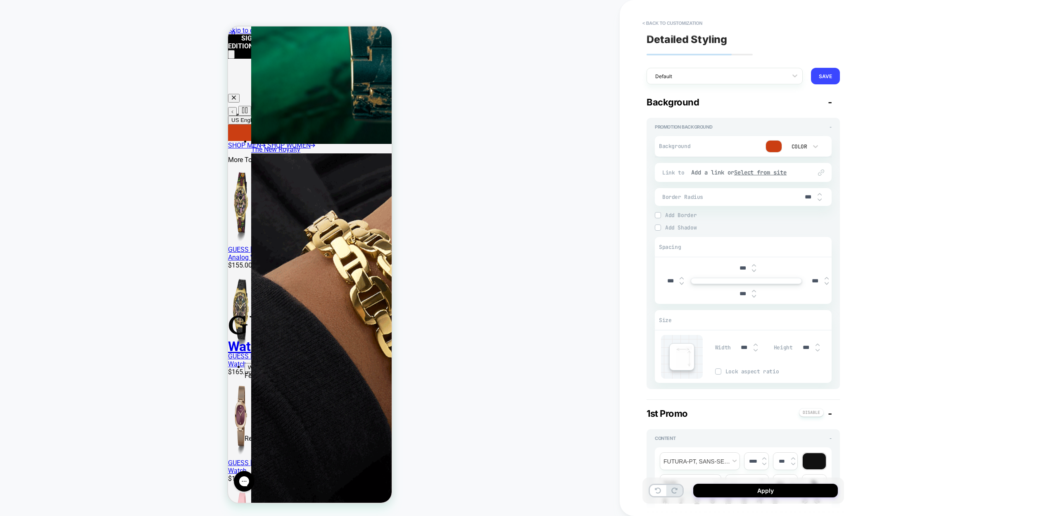
click at [818, 350] on img at bounding box center [818, 349] width 4 height 3
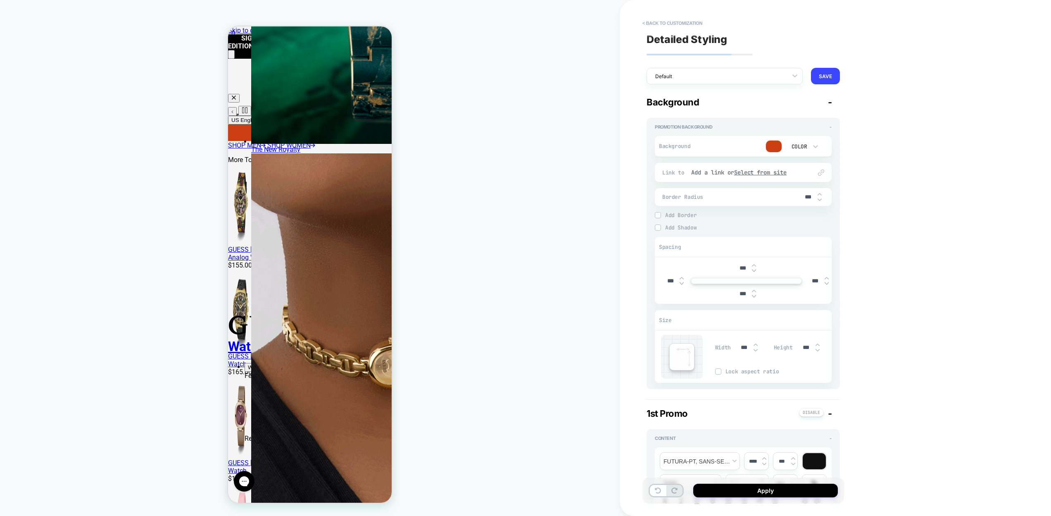
click at [818, 350] on img at bounding box center [818, 349] width 4 height 3
type input "***"
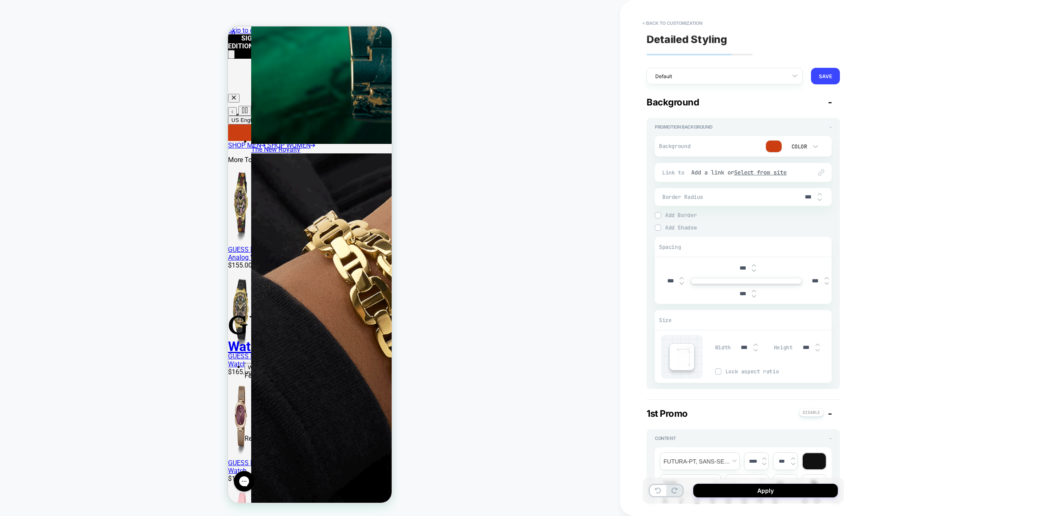
click at [818, 350] on img at bounding box center [818, 349] width 4 height 3
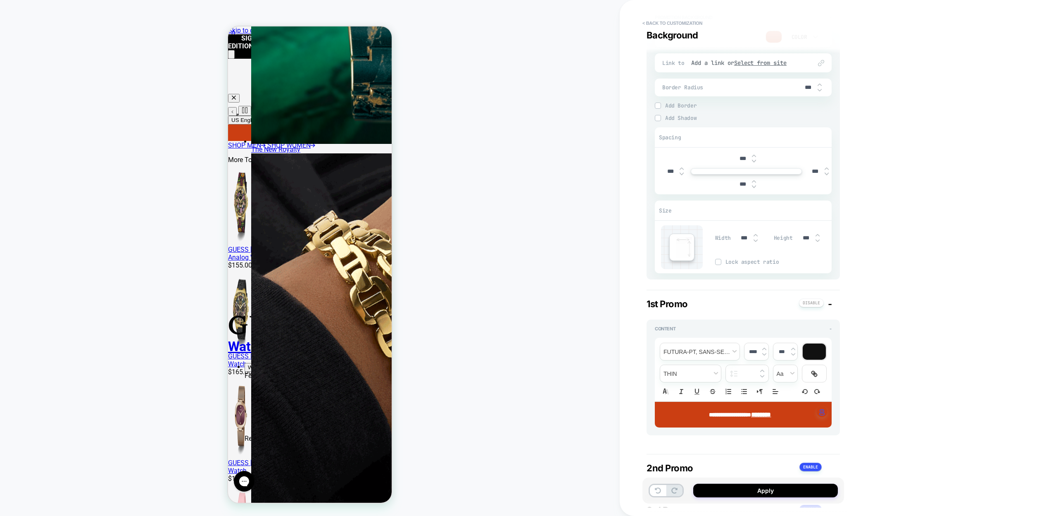
scroll to position [107, 0]
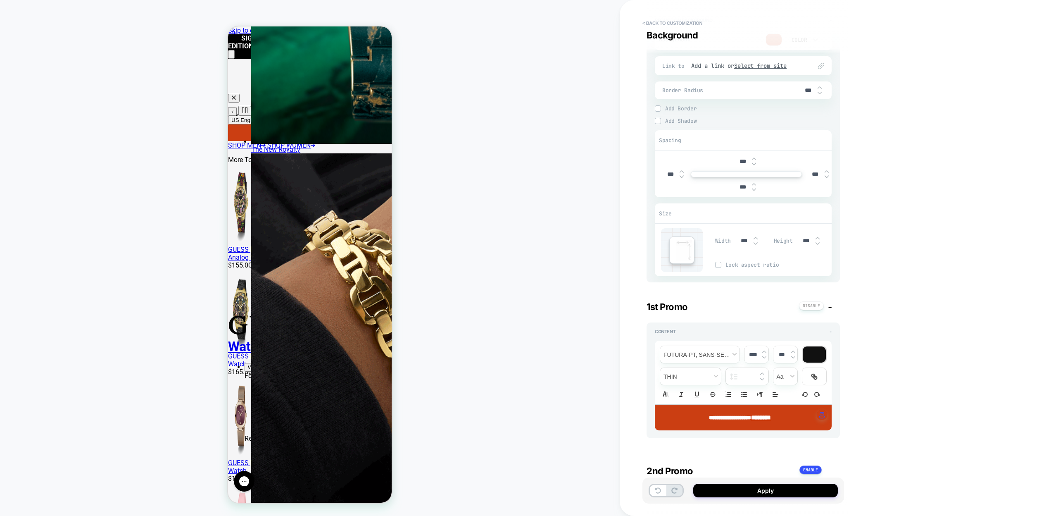
click at [817, 243] on img at bounding box center [818, 243] width 4 height 3
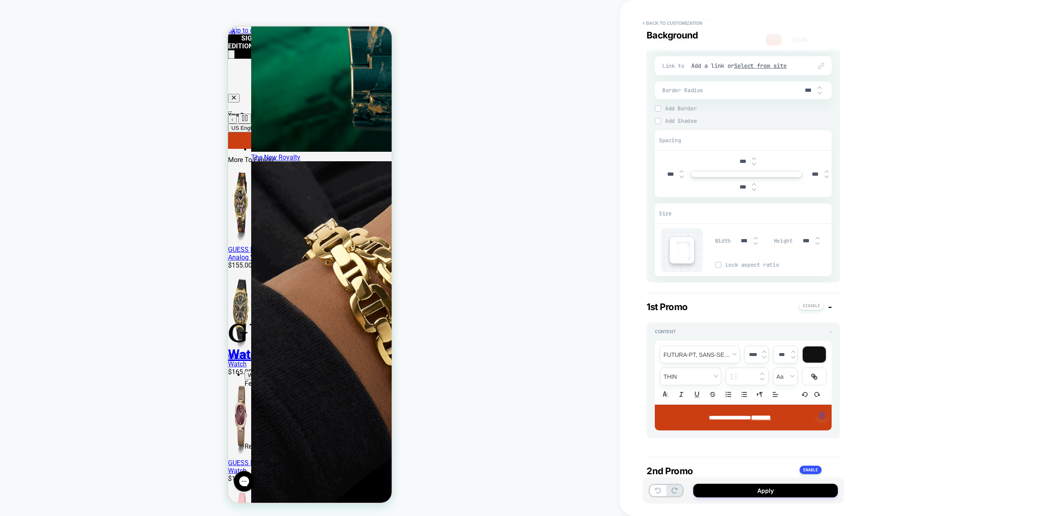
click at [818, 244] on img at bounding box center [818, 243] width 4 height 3
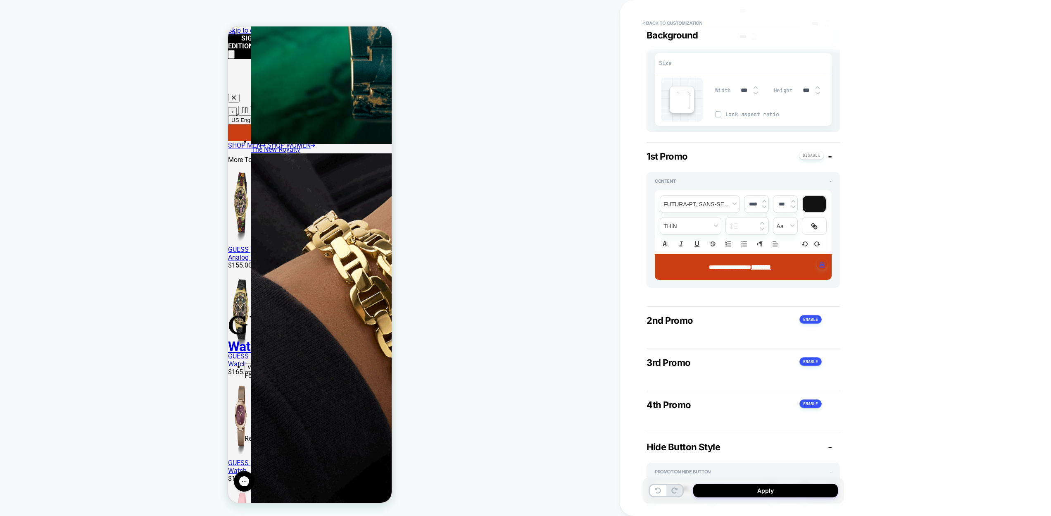
scroll to position [293, 0]
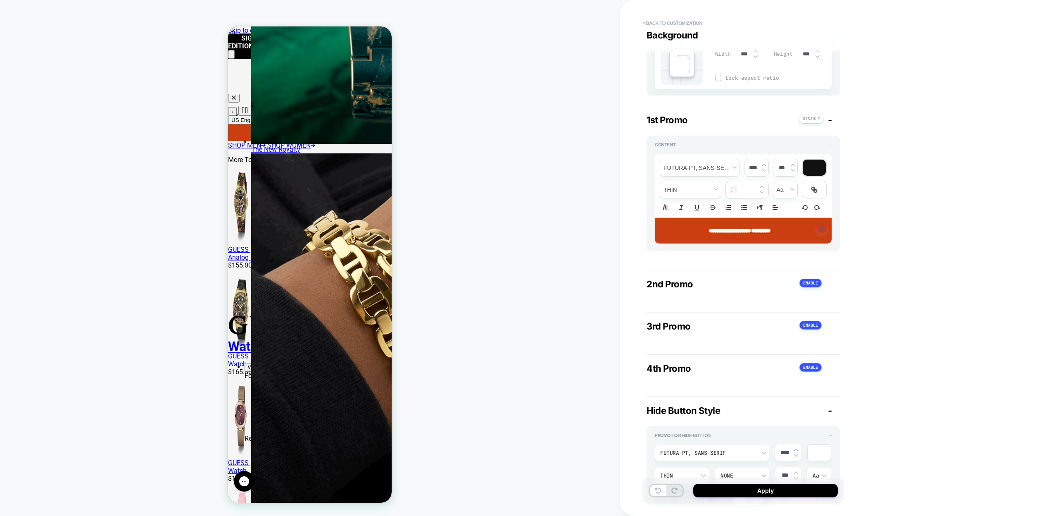
click at [765, 171] on img at bounding box center [764, 170] width 4 height 3
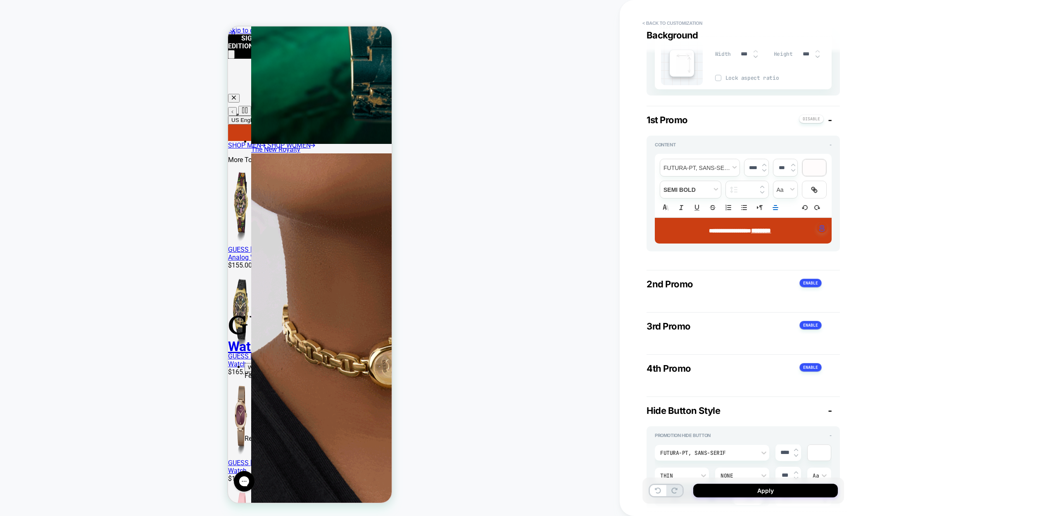
click at [743, 230] on span "**********" at bounding box center [730, 231] width 42 height 6
click at [765, 171] on img at bounding box center [764, 170] width 4 height 3
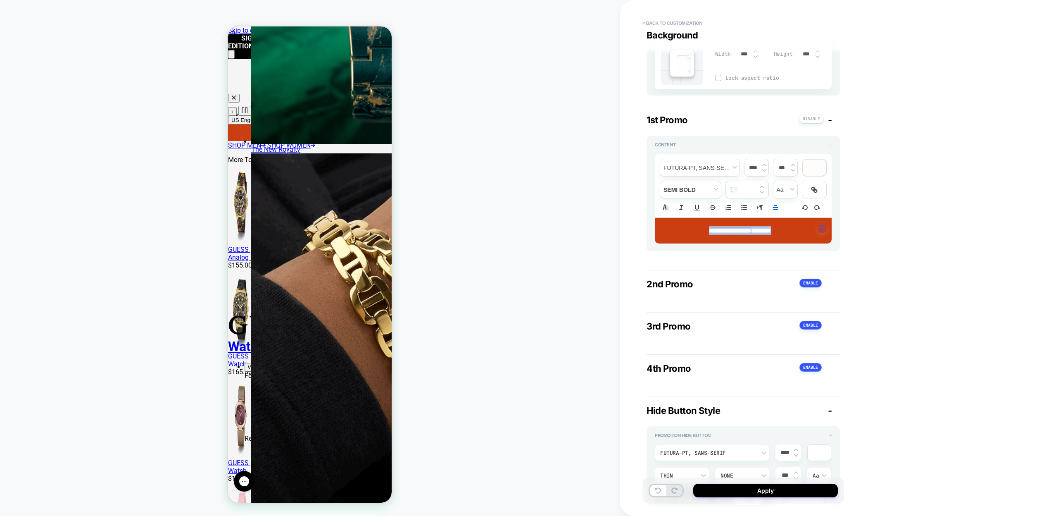
type input "****"
click at [929, 290] on div "**********" at bounding box center [802, 258] width 364 height 516
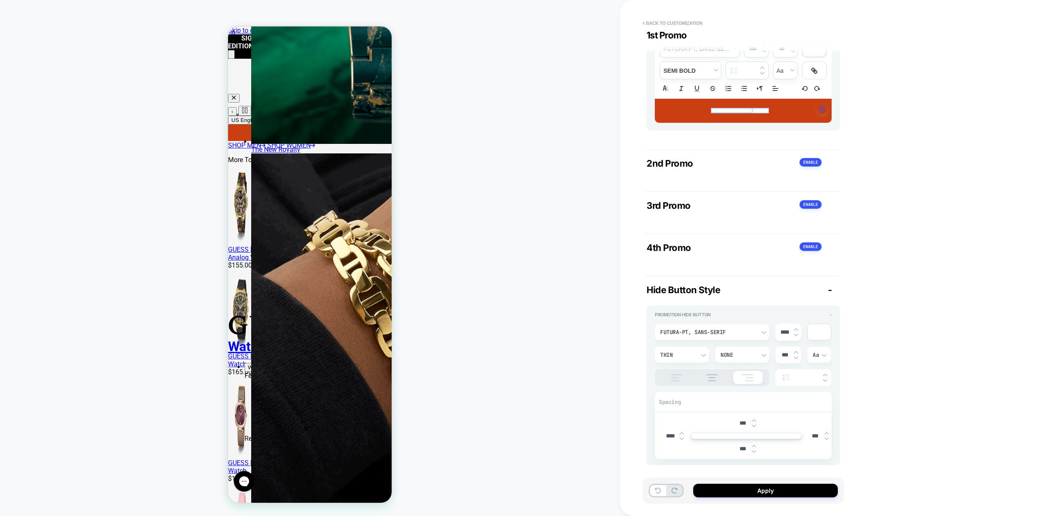
scroll to position [425, 0]
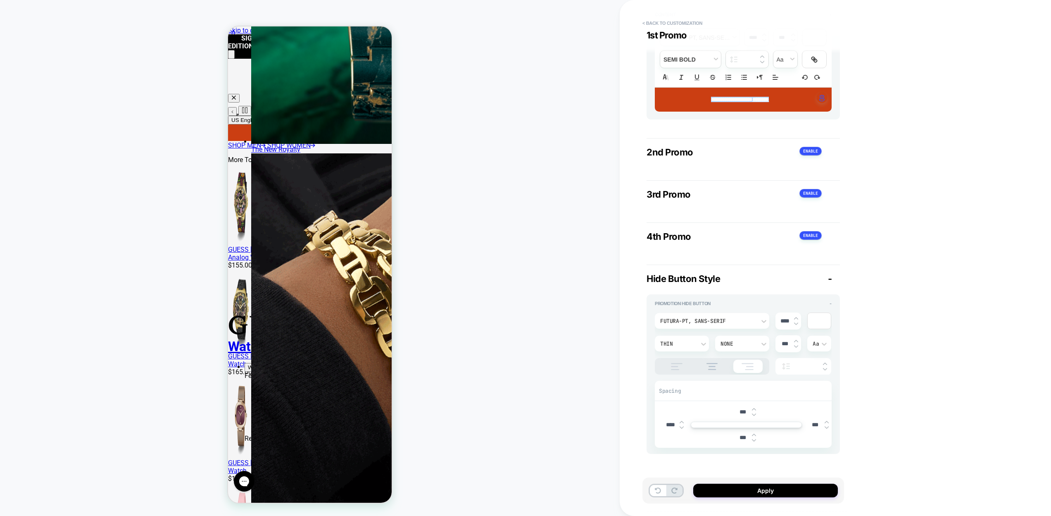
click at [796, 323] on img at bounding box center [796, 323] width 4 height 3
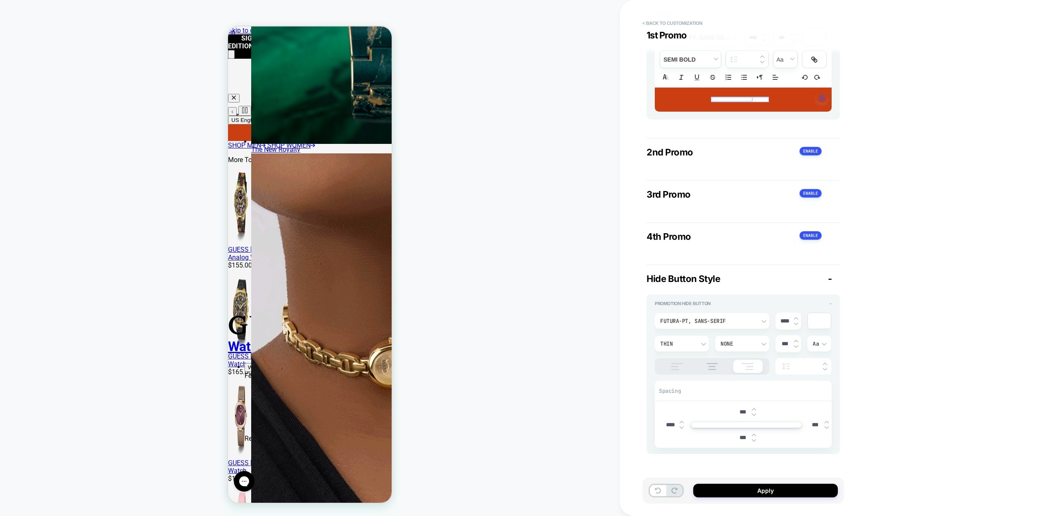
click at [796, 323] on img at bounding box center [796, 323] width 4 height 3
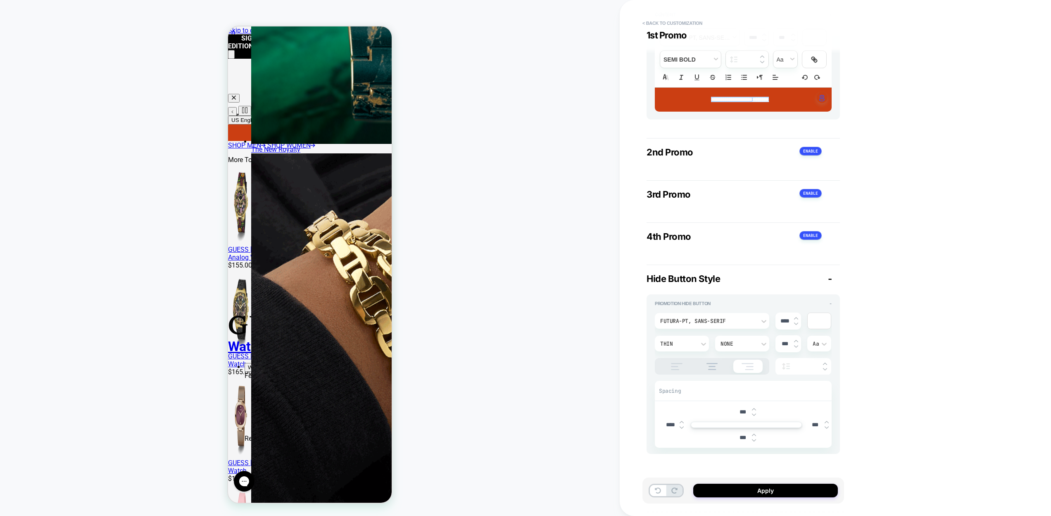
type input "****"
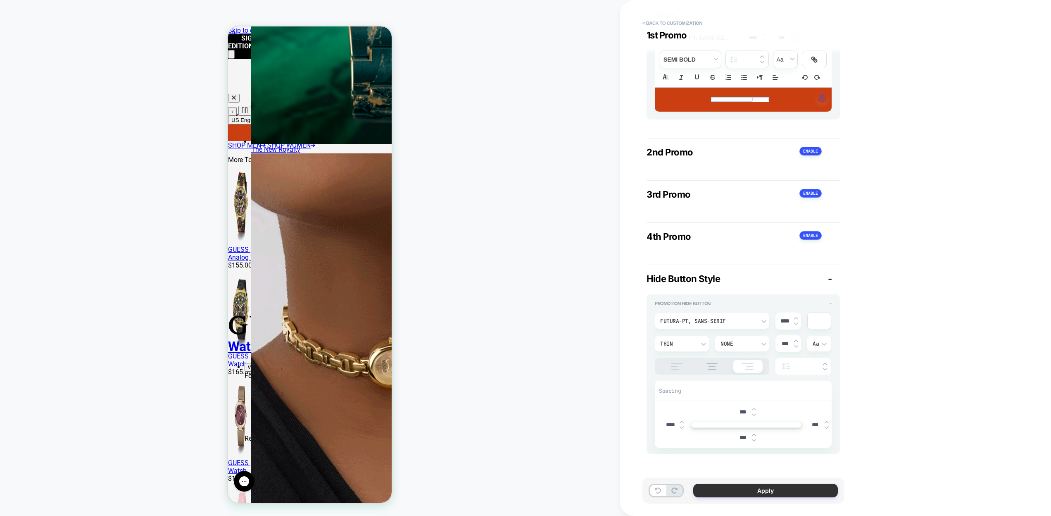
click at [762, 489] on button "Apply" at bounding box center [765, 491] width 145 height 14
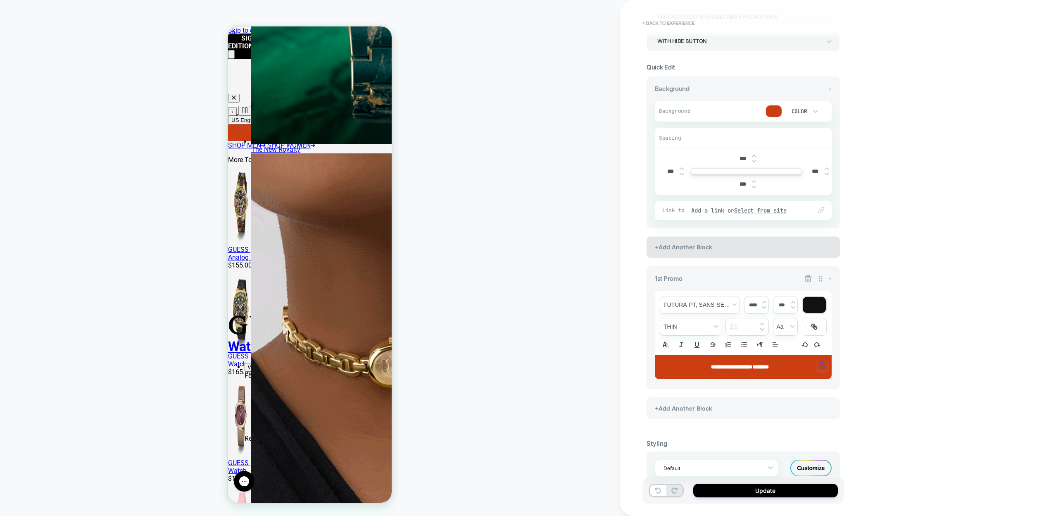
scroll to position [95, 0]
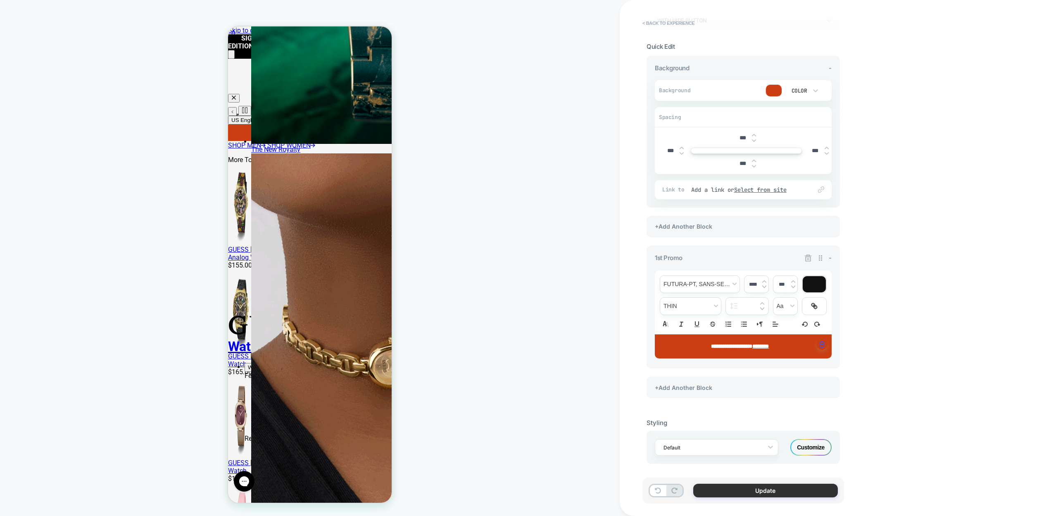
click at [778, 491] on button "Update" at bounding box center [765, 491] width 145 height 14
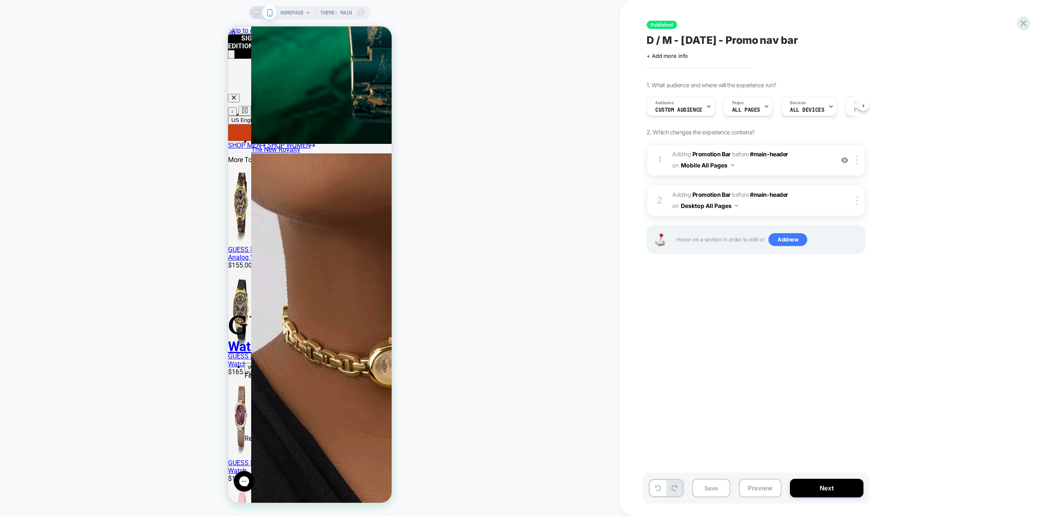
scroll to position [0, 0]
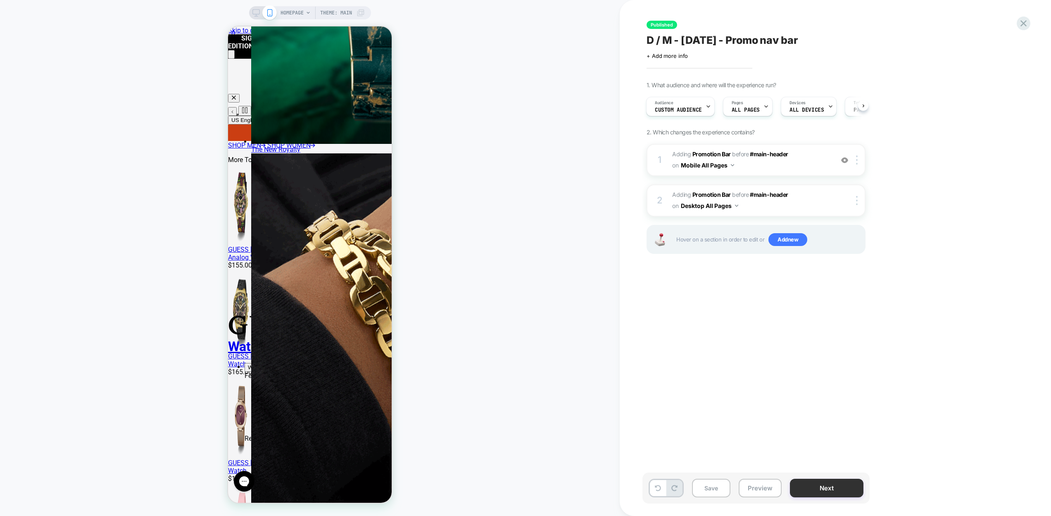
click at [813, 484] on button "Next" at bounding box center [827, 488] width 74 height 19
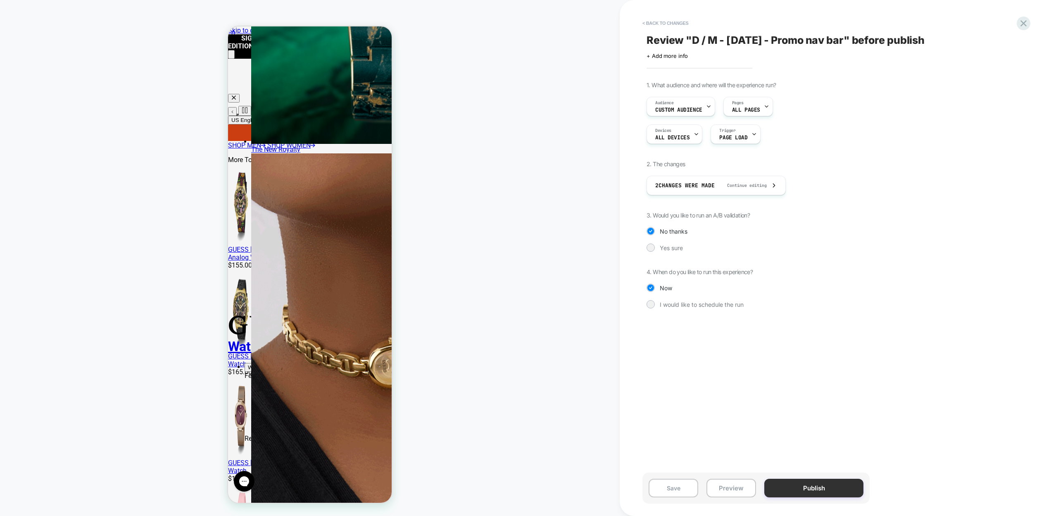
click at [814, 488] on button "Publish" at bounding box center [814, 488] width 99 height 19
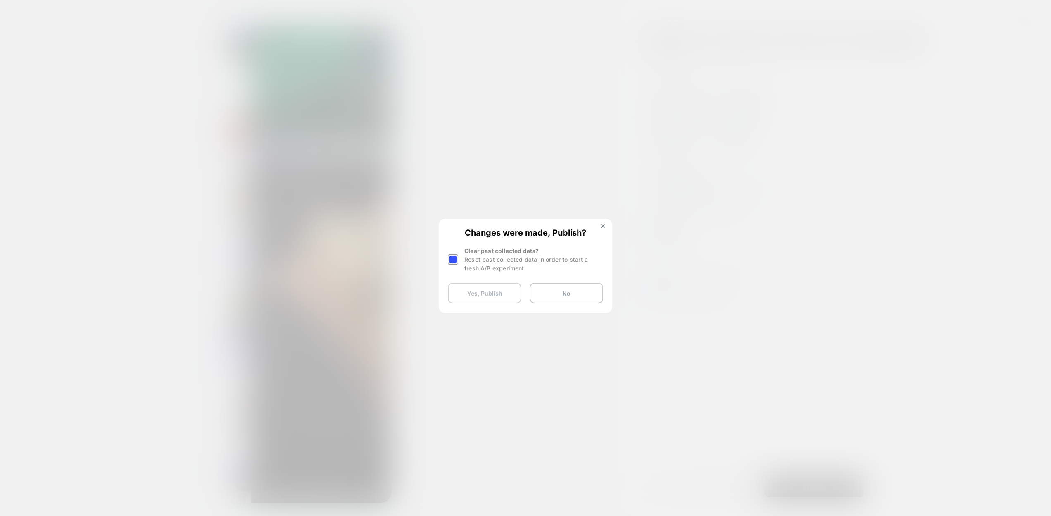
click at [492, 294] on button "Yes, Publish" at bounding box center [485, 293] width 74 height 21
